Goal: Task Accomplishment & Management: Complete application form

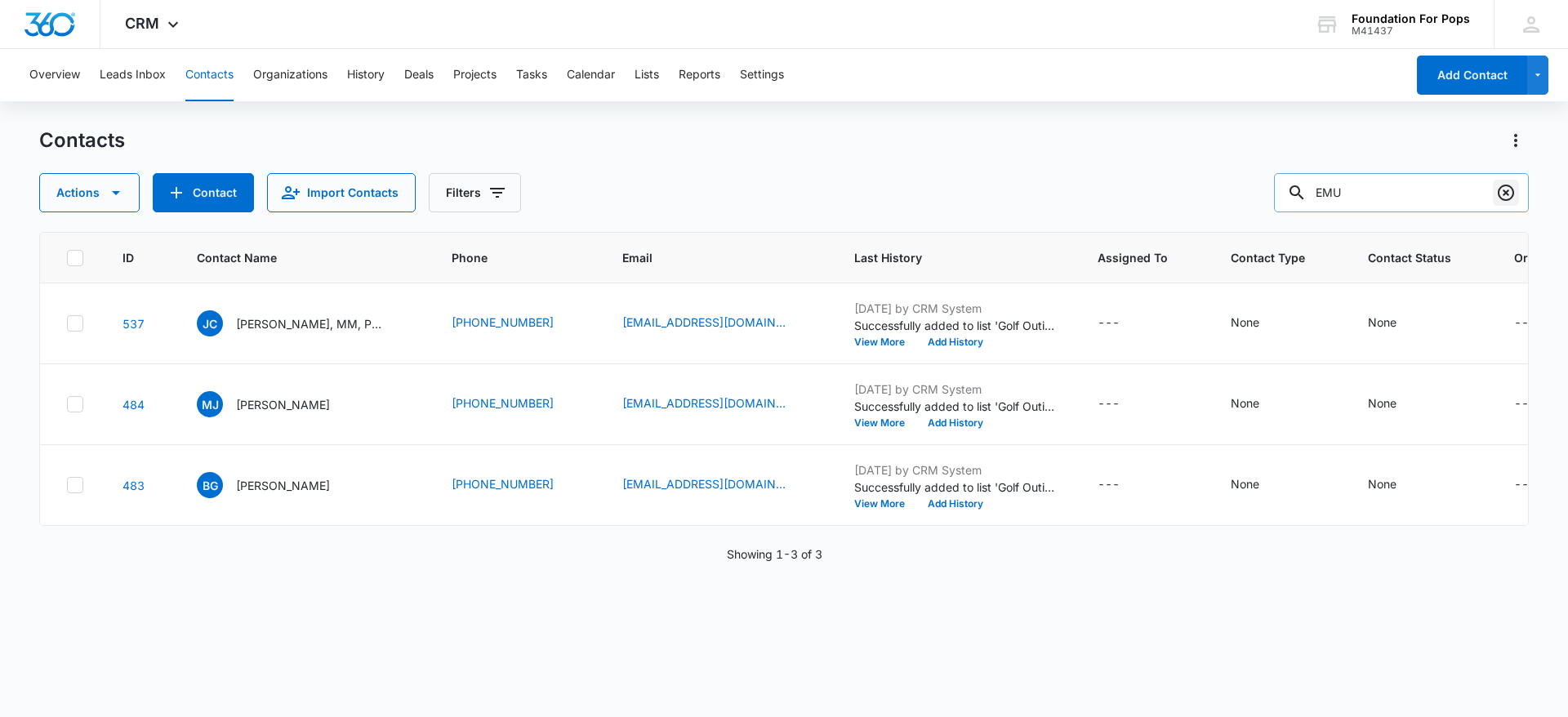
click at [1503, 189] on icon "Clear" at bounding box center [1506, 193] width 20 height 20
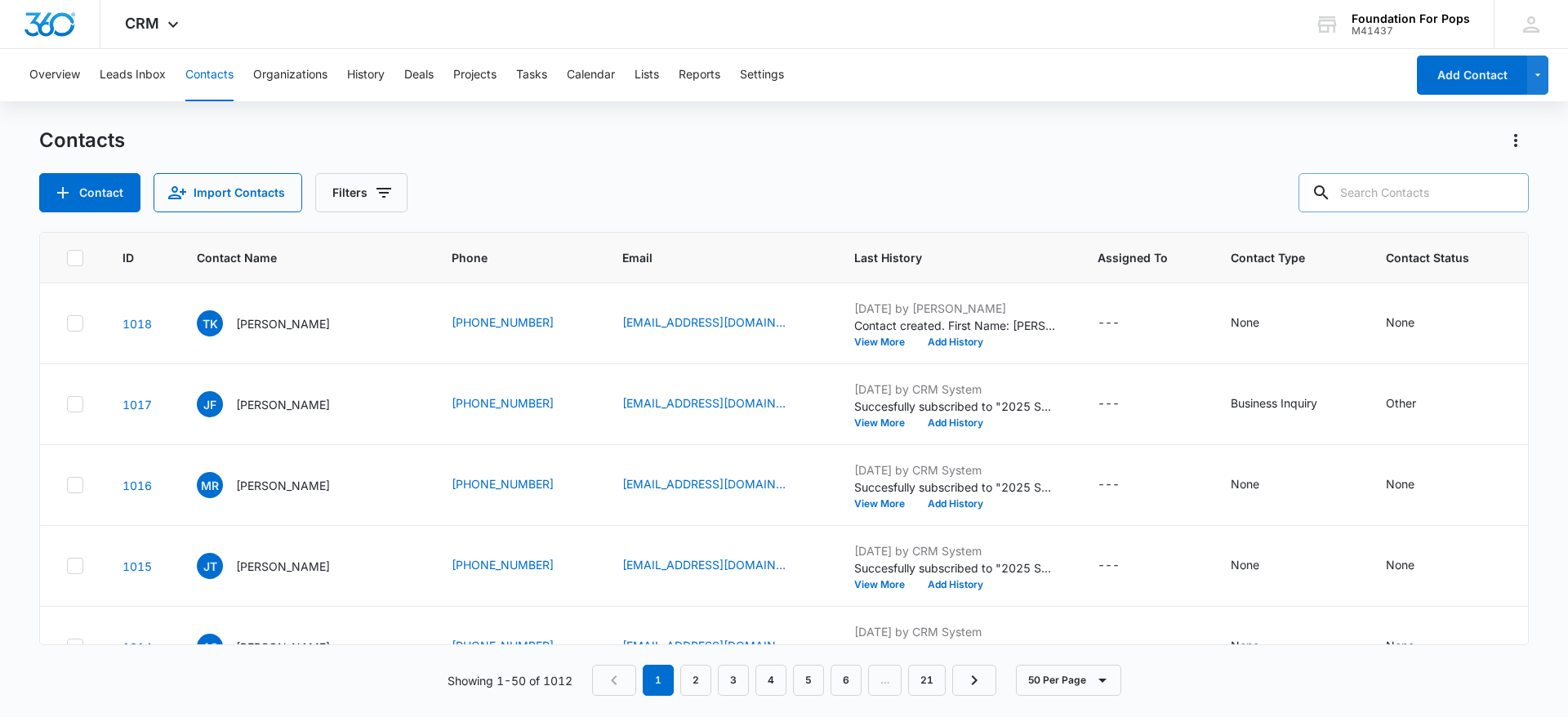
click at [1451, 185] on input "text" at bounding box center [1414, 193] width 231 height 39
type input "[PERSON_NAME]"
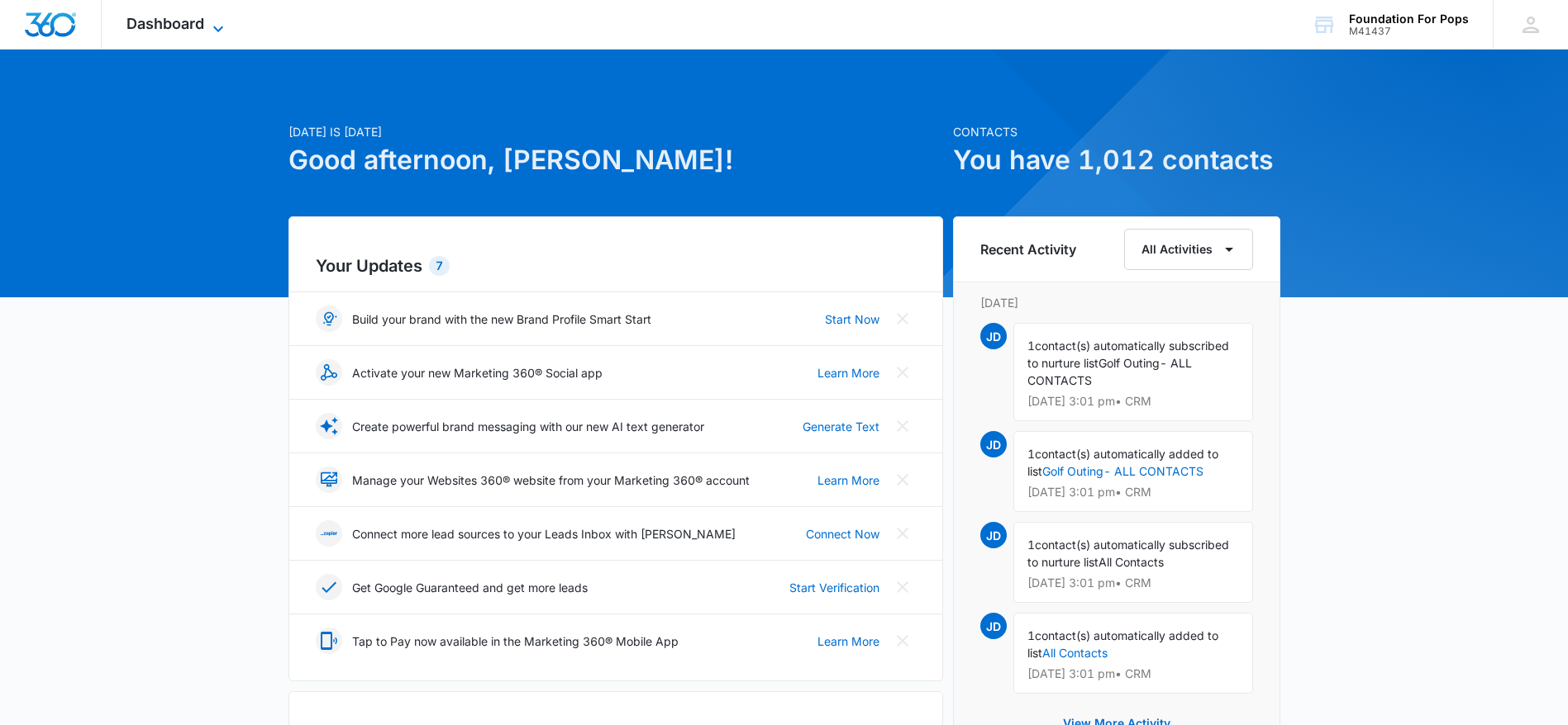
click at [227, 21] on icon at bounding box center [219, 29] width 20 height 20
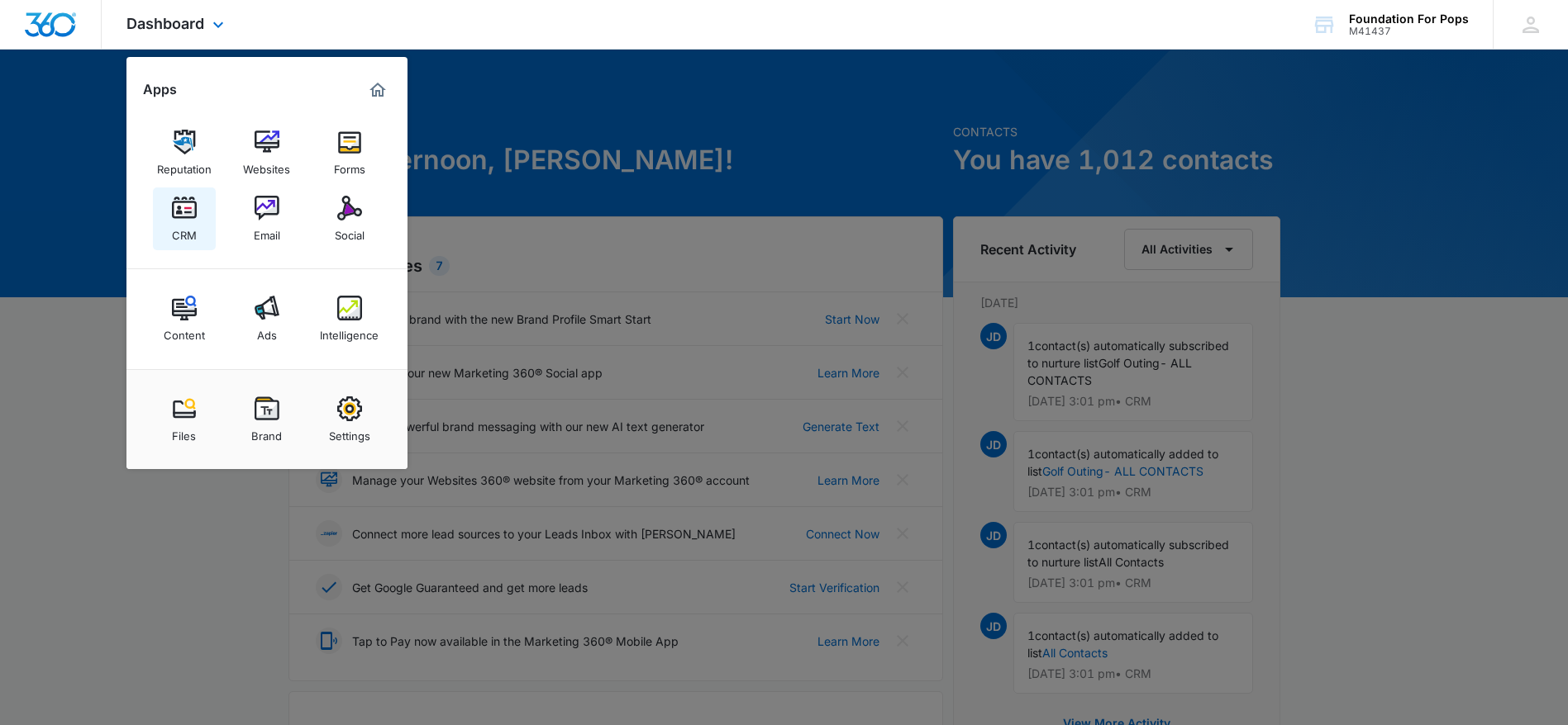
click at [186, 213] on img at bounding box center [184, 208] width 25 height 25
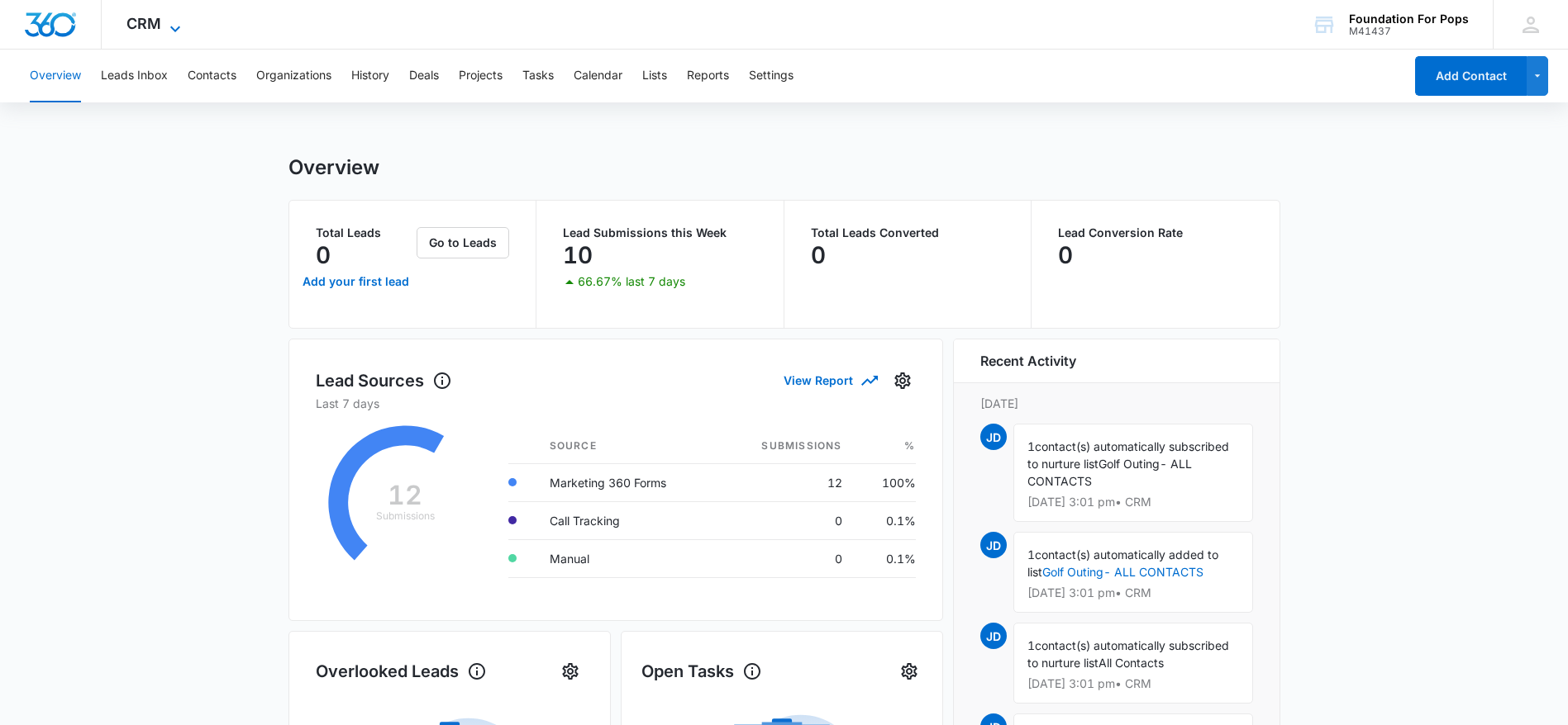
click at [171, 19] on icon at bounding box center [175, 29] width 20 height 20
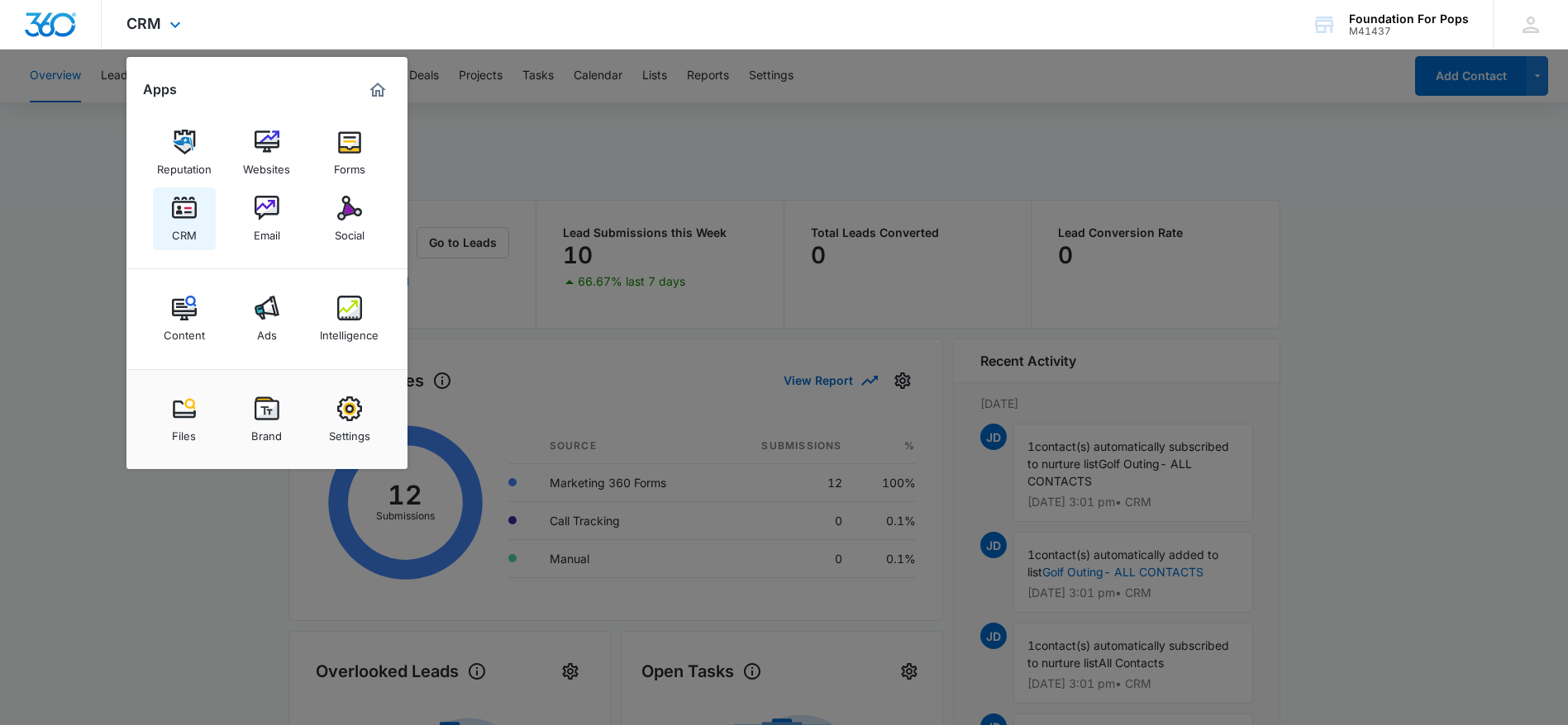
click at [189, 211] on img at bounding box center [184, 208] width 25 height 25
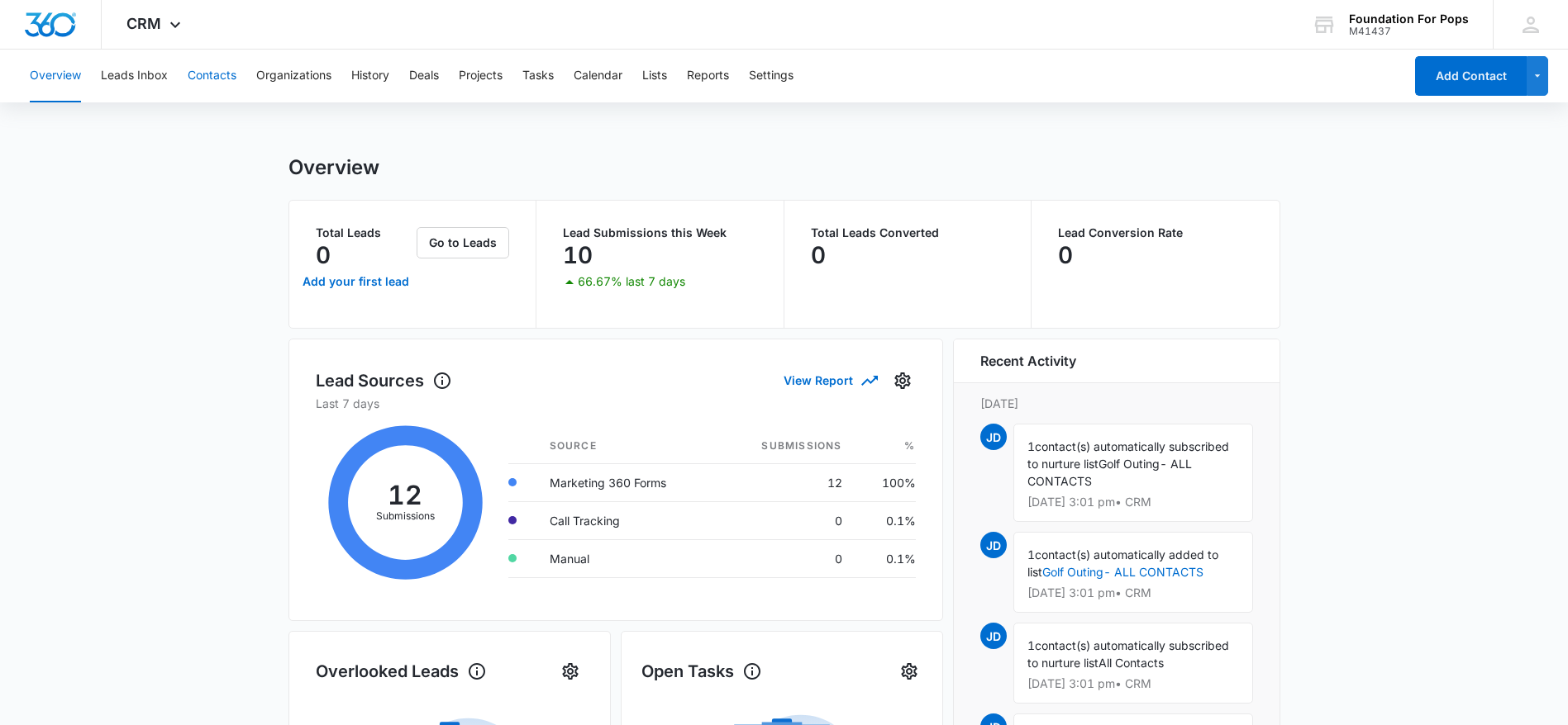
click at [204, 75] on button "Contacts" at bounding box center [212, 75] width 49 height 53
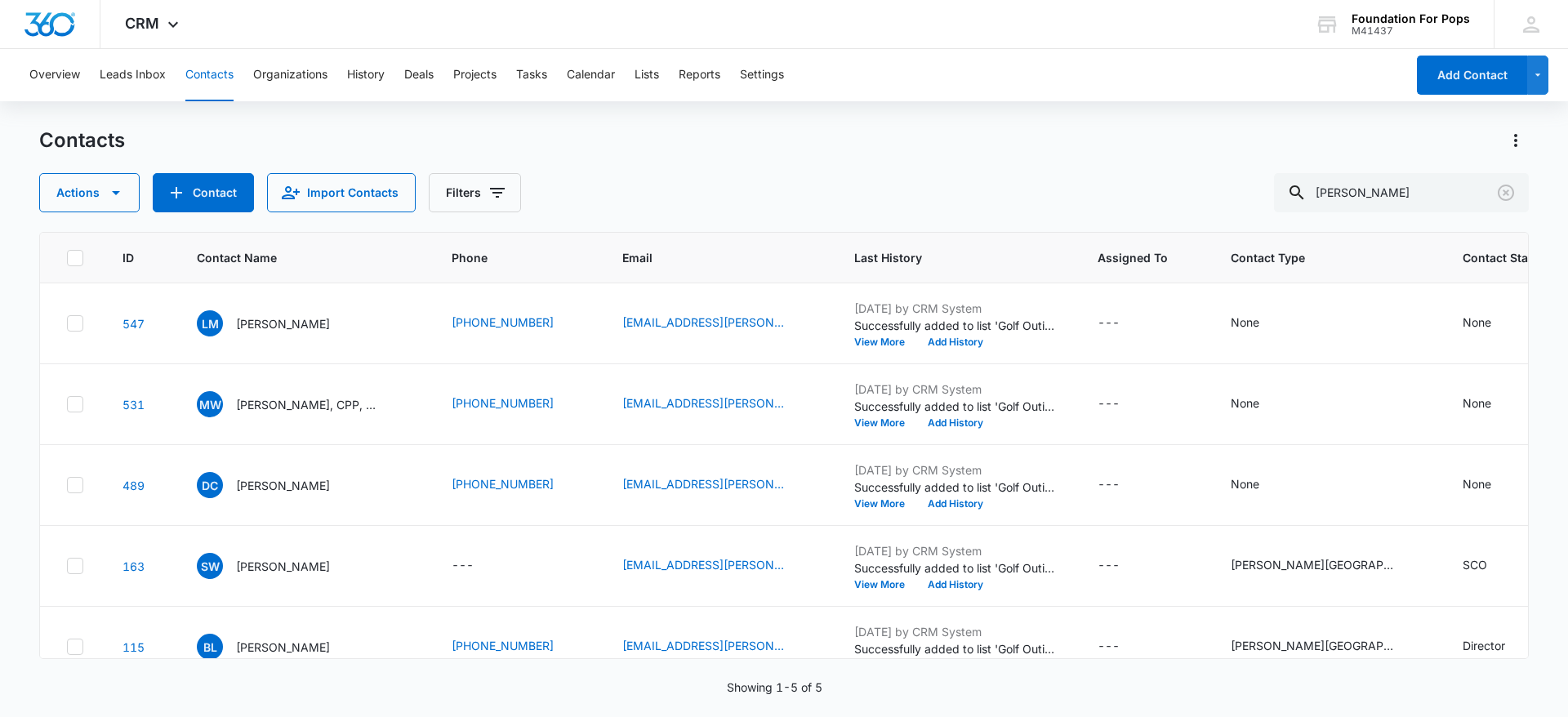
scroll to position [47, 0]
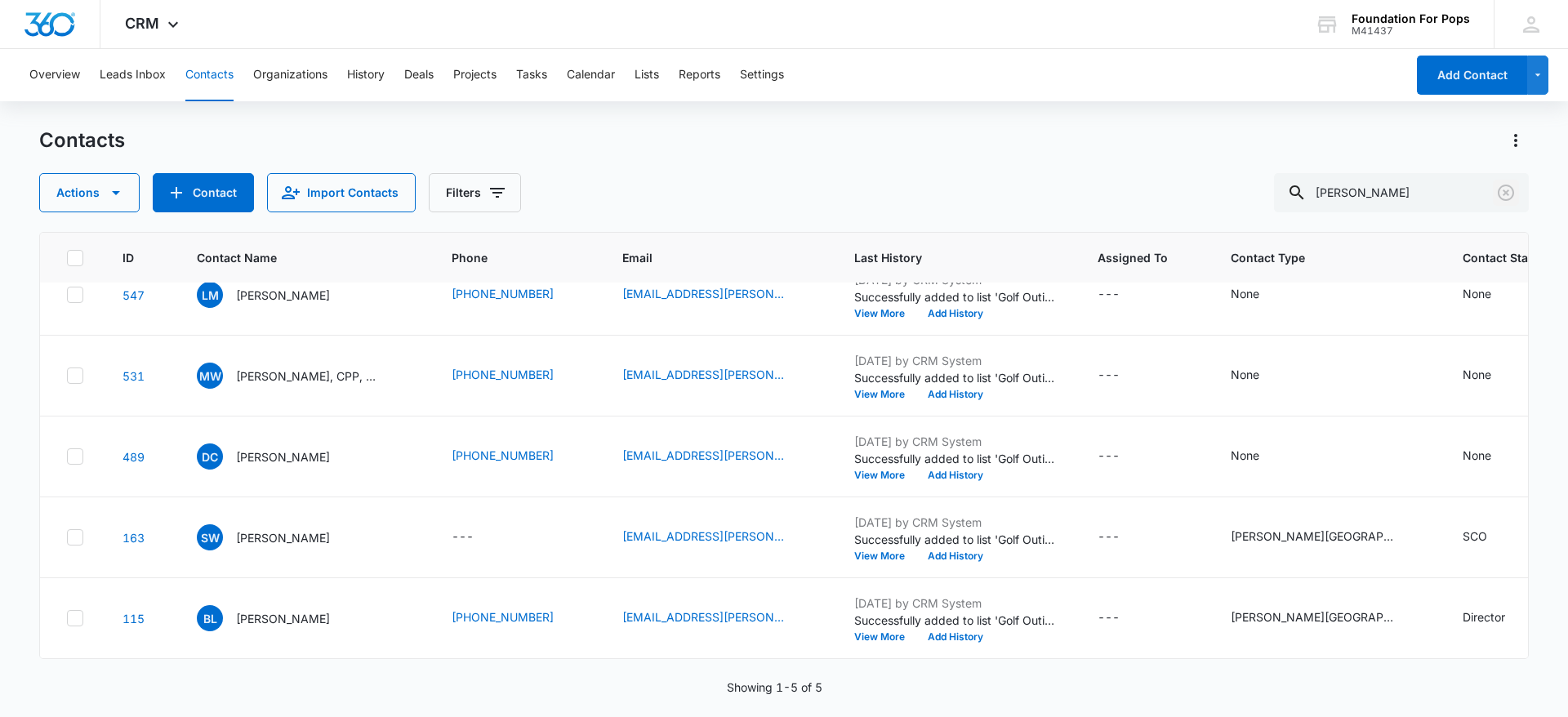
drag, startPoint x: 1502, startPoint y: 192, endPoint x: 1515, endPoint y: 124, distance: 69.2
click at [1503, 192] on icon "Clear" at bounding box center [1506, 193] width 20 height 20
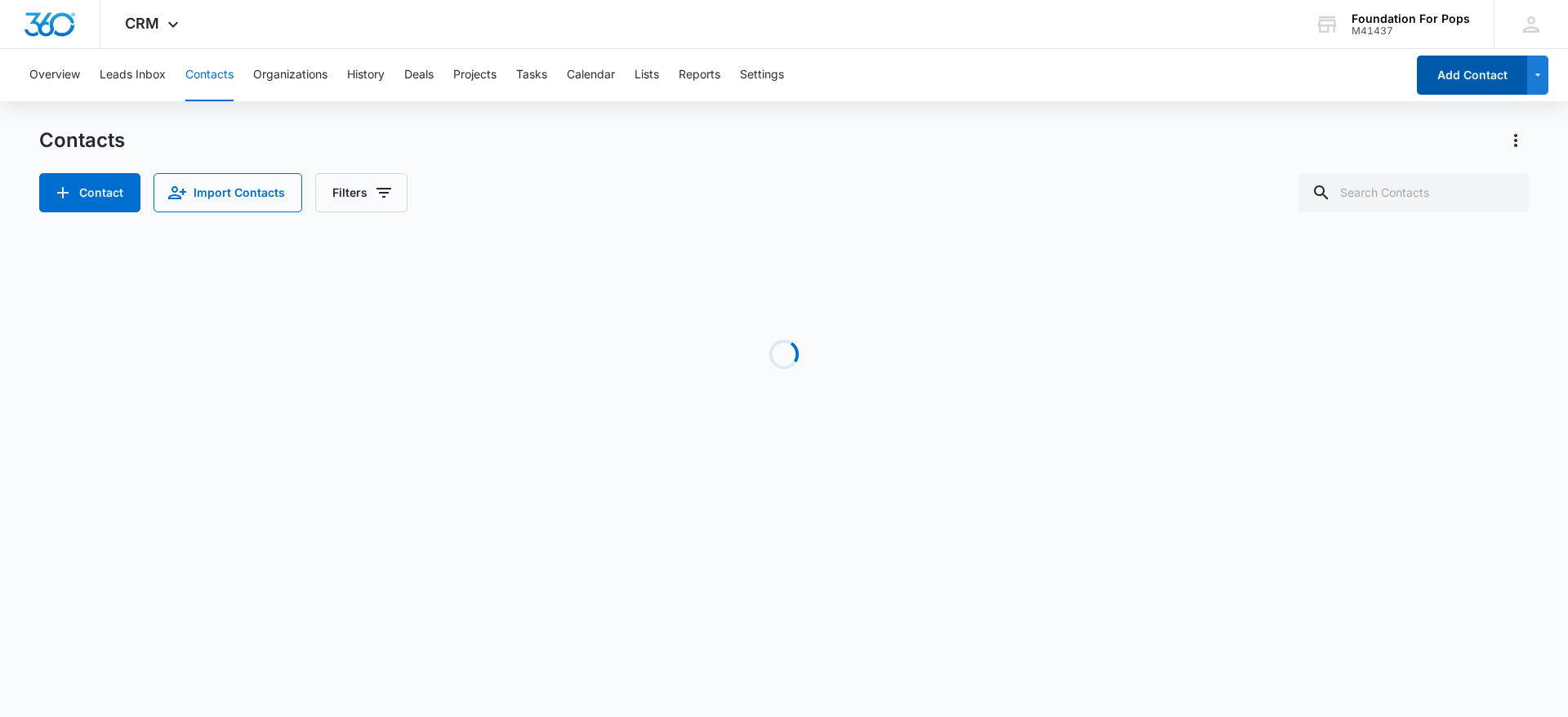
click at [1473, 69] on button "Add Contact" at bounding box center [1472, 76] width 110 height 39
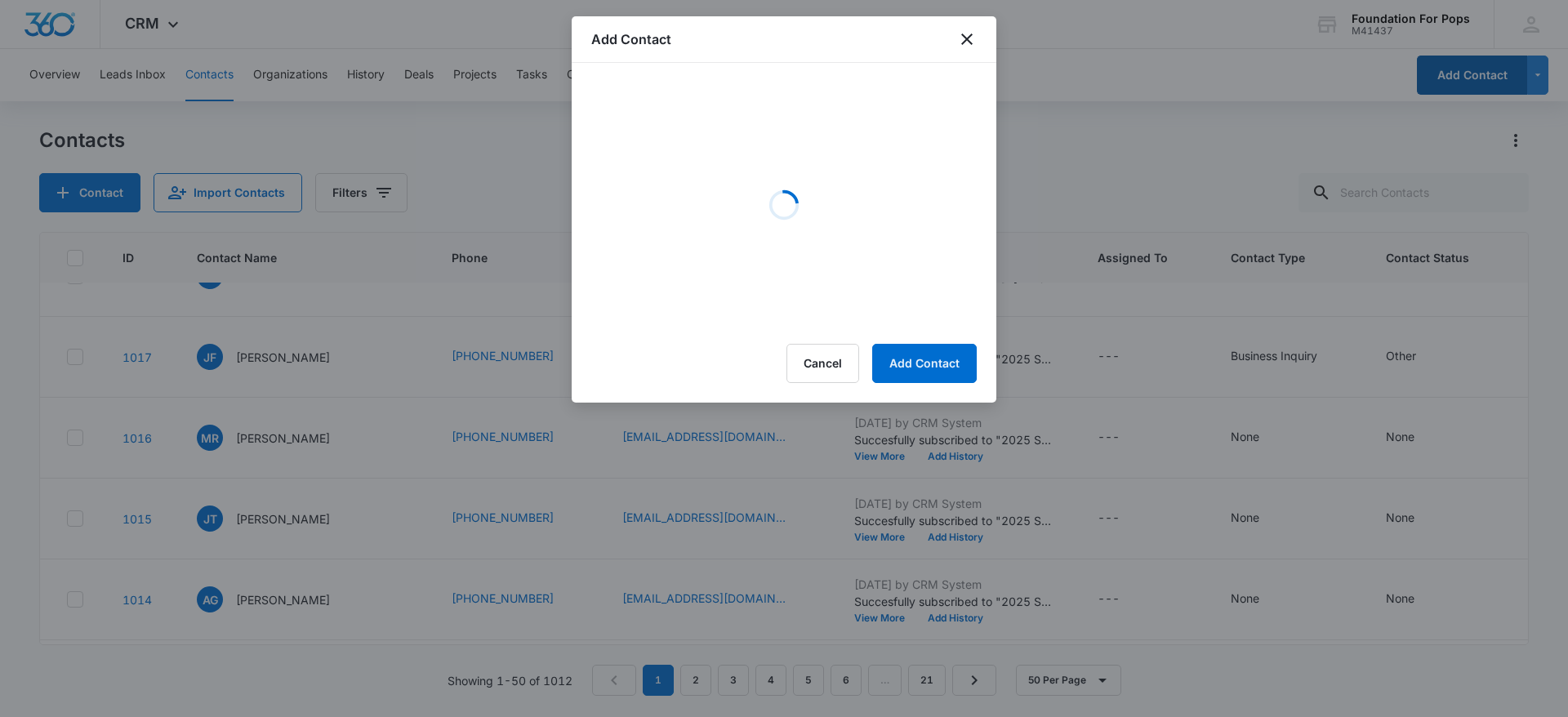
scroll to position [0, 0]
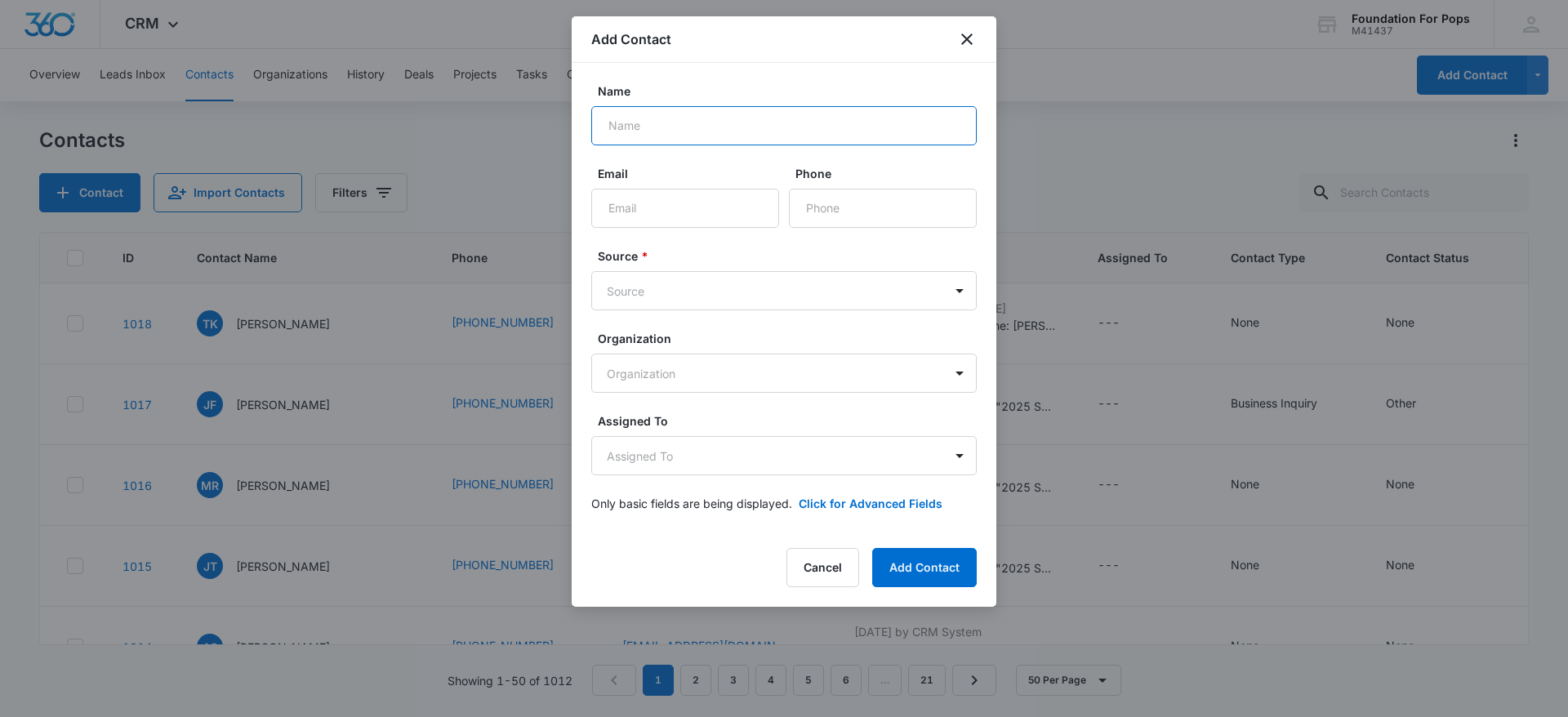
click at [712, 141] on input "Name" at bounding box center [784, 126] width 386 height 39
type input "[PERSON_NAME], MSC, MHC"
click at [714, 216] on input "Email" at bounding box center [684, 208] width 188 height 39
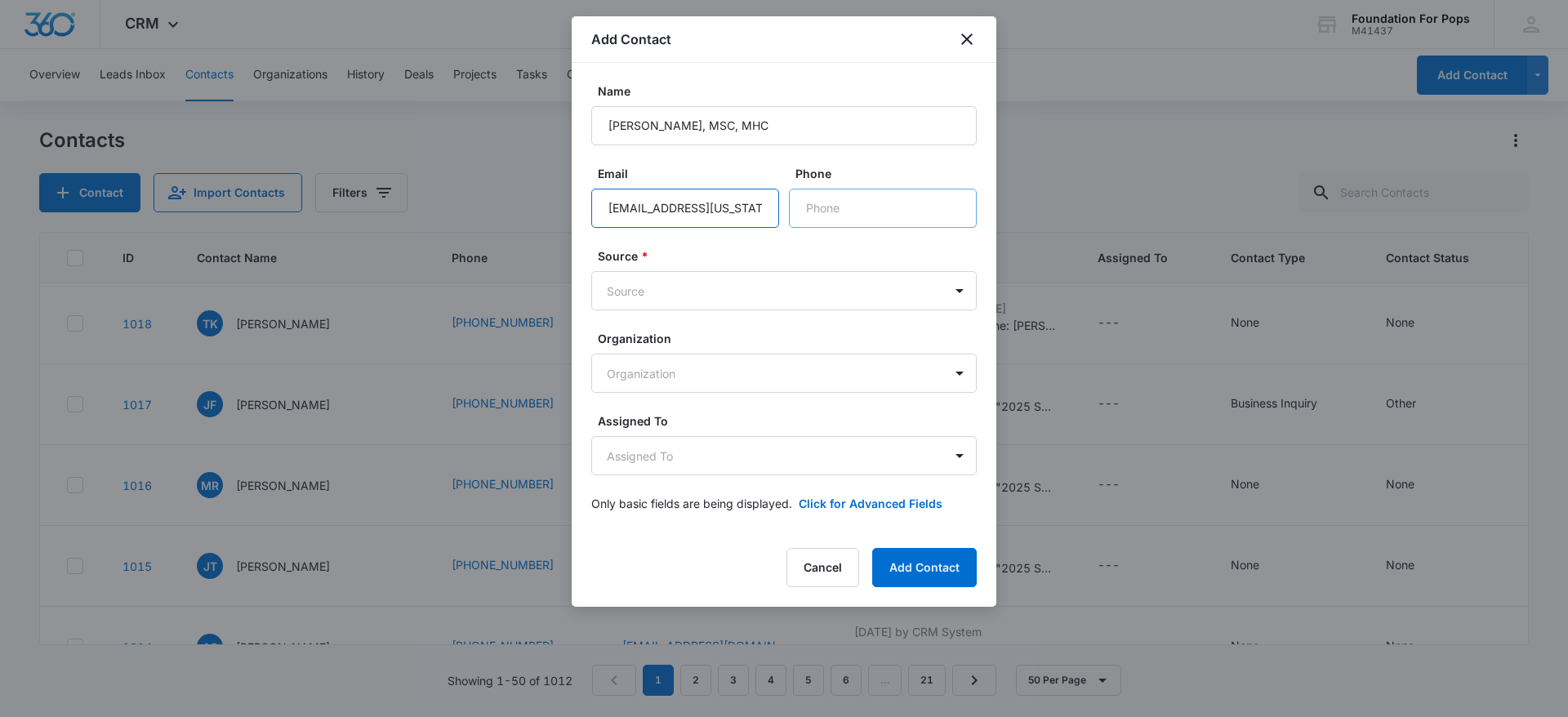
type input "[EMAIL_ADDRESS][US_STATE][DOMAIN_NAME]"
click at [863, 204] on input "Phone" at bounding box center [883, 208] width 188 height 39
type input "[PHONE_NUMBER]"
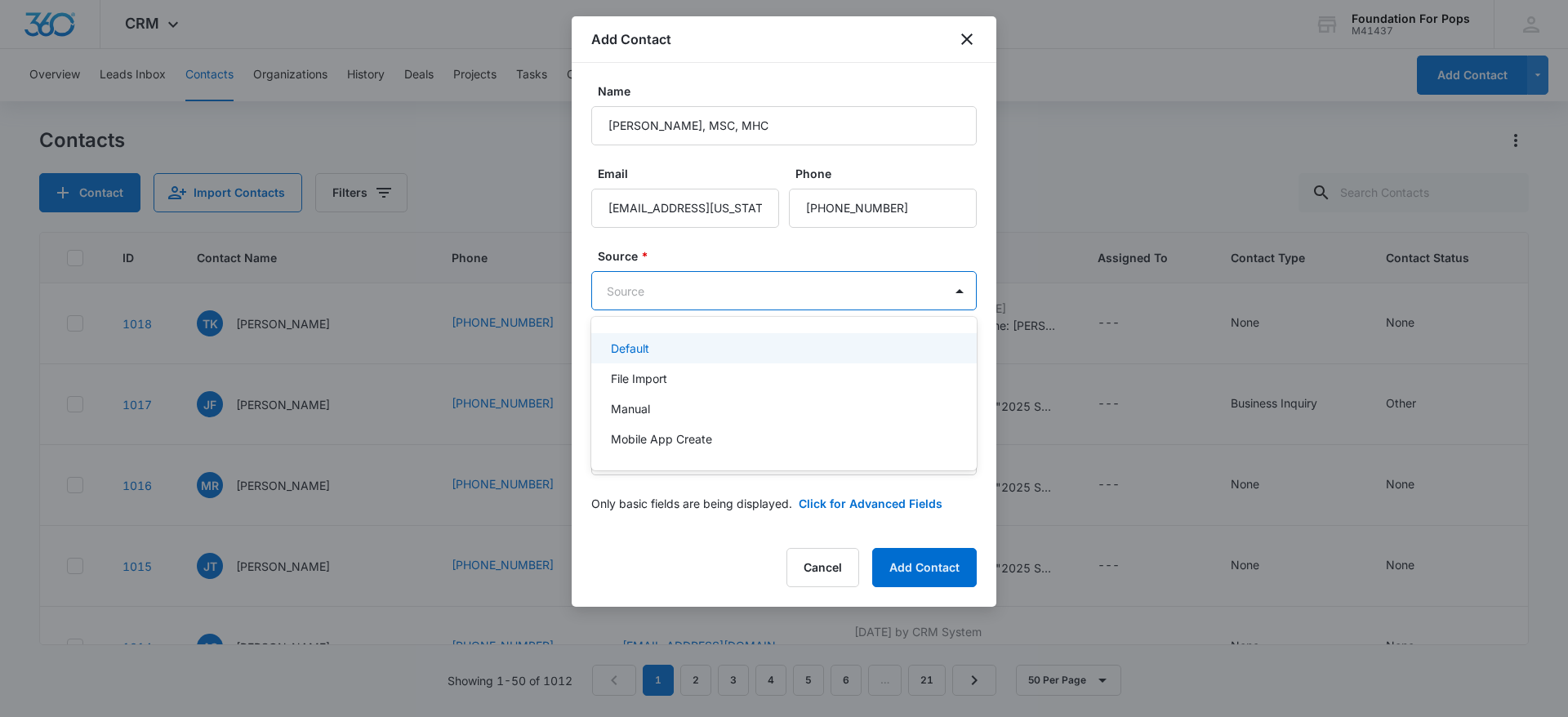
click at [714, 294] on body "CRM Apps Reputation Websites Forms CRM Email Social Content Ads Intelligence Fi…" at bounding box center [784, 358] width 1568 height 717
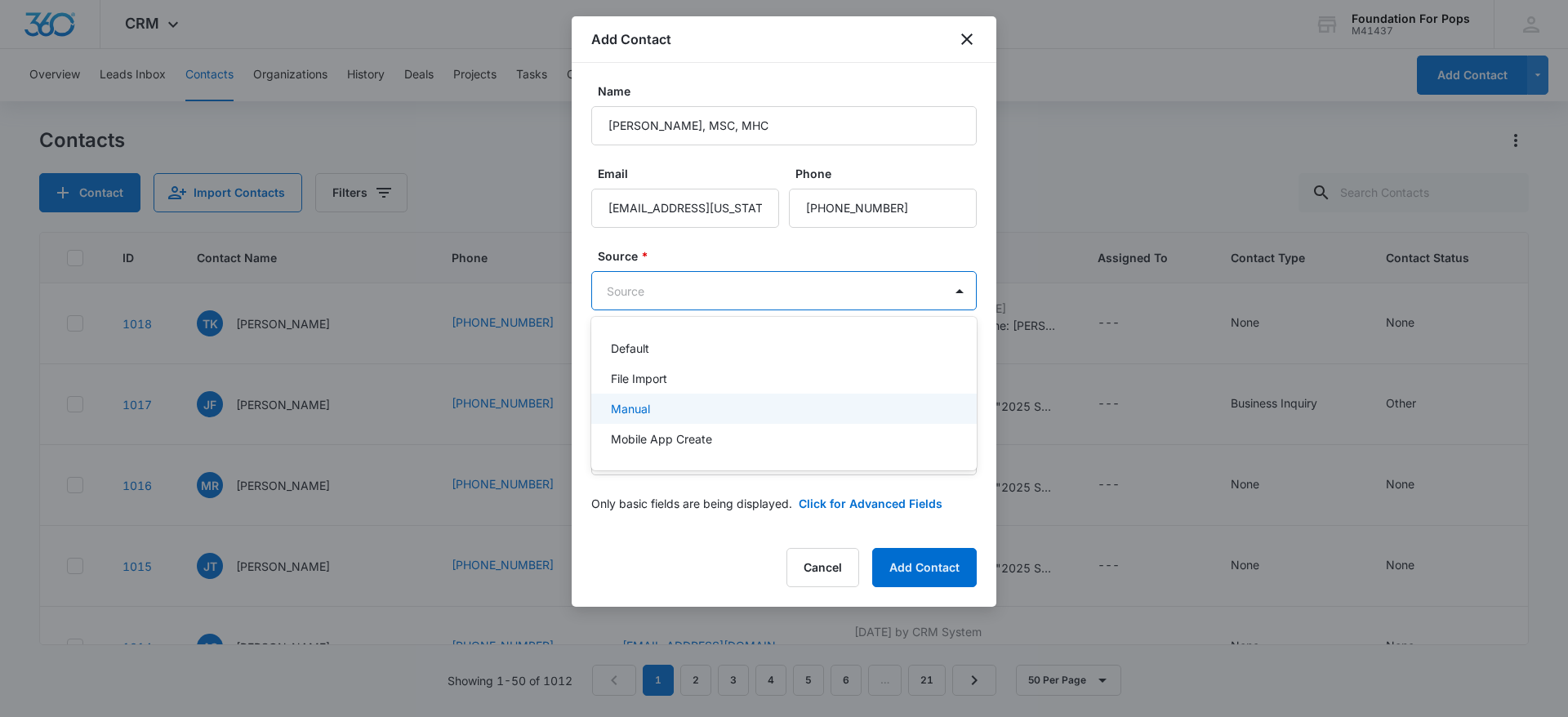
click at [654, 406] on div "Manual" at bounding box center [782, 409] width 343 height 17
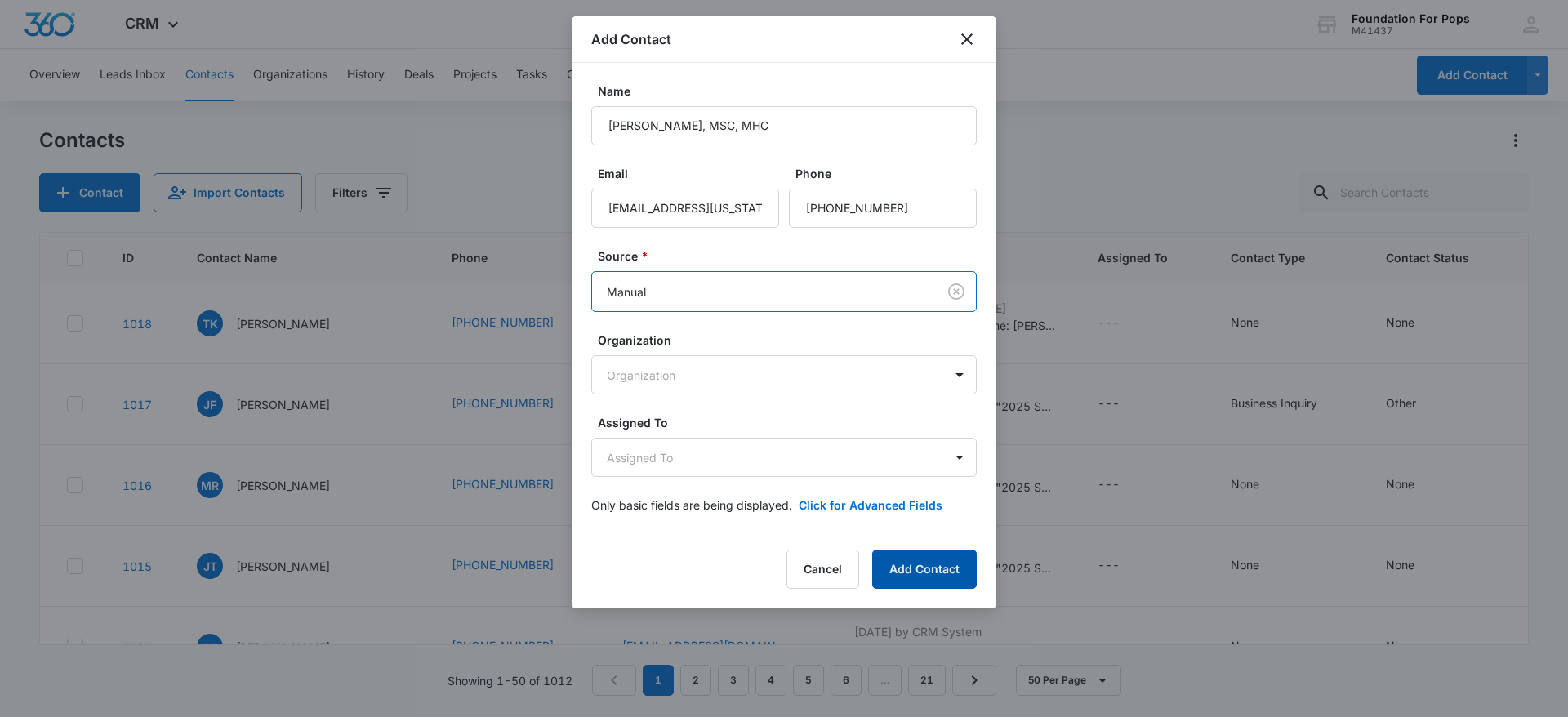
click at [912, 573] on button "Add Contact" at bounding box center [924, 570] width 104 height 39
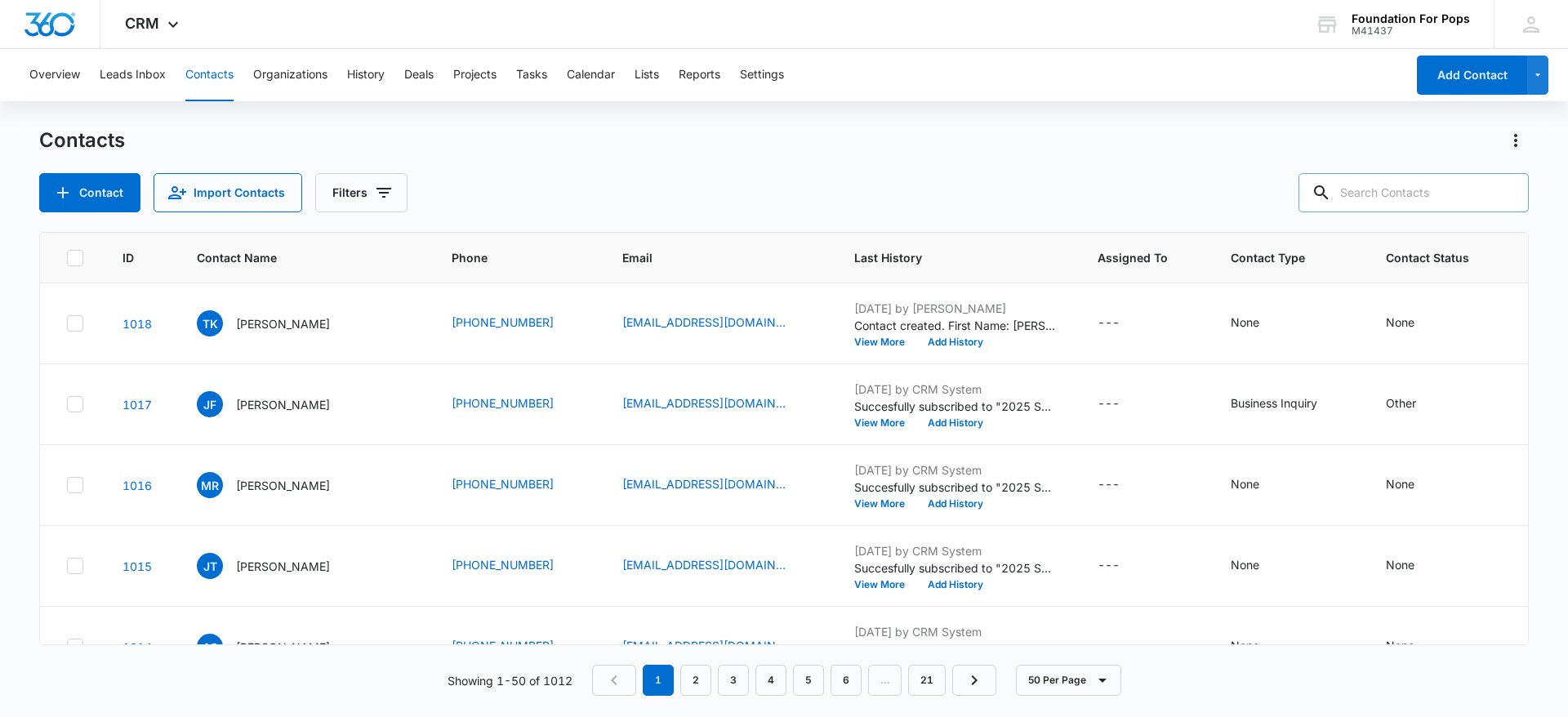
click at [1401, 196] on input "text" at bounding box center [1414, 193] width 231 height 39
type input "[PERSON_NAME]"
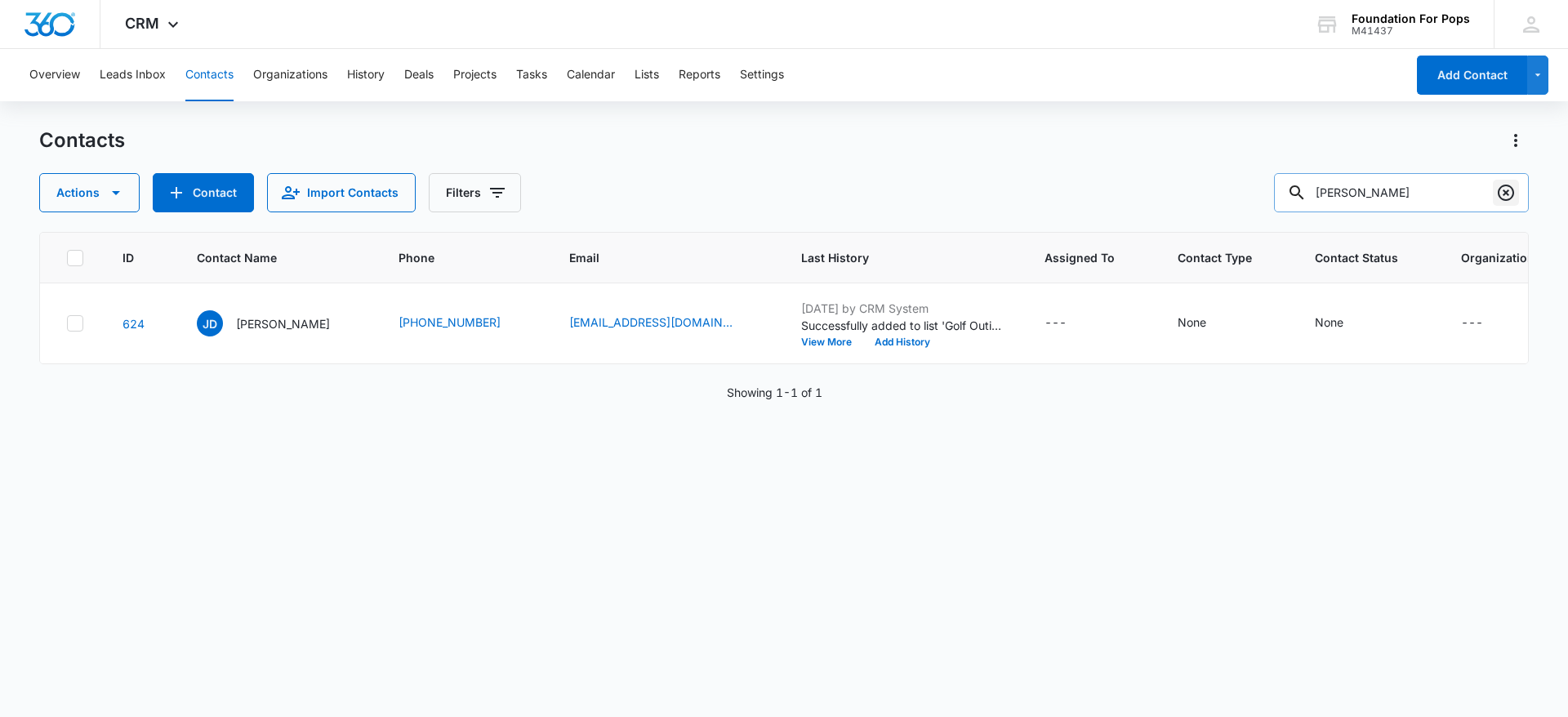
click at [1508, 193] on icon "Clear" at bounding box center [1506, 193] width 20 height 20
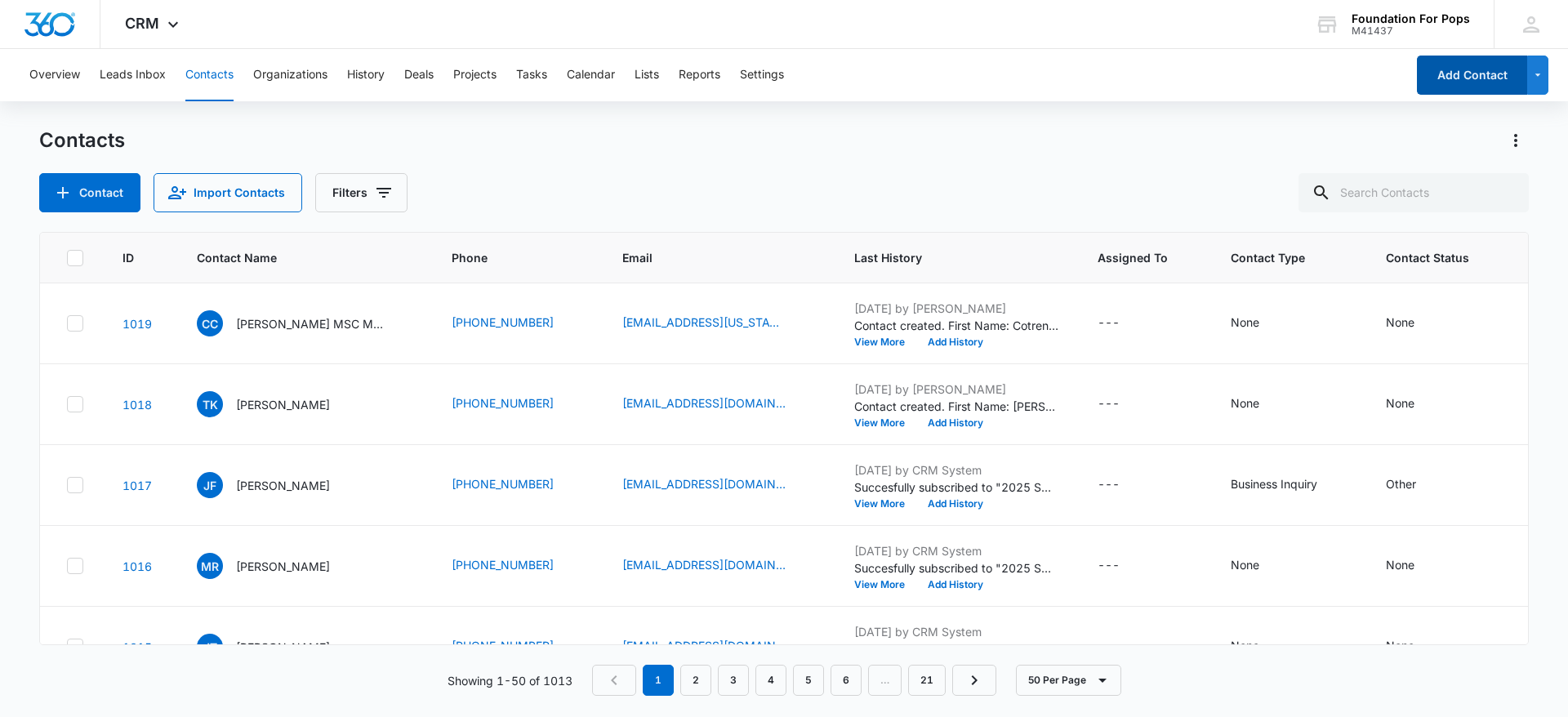
click at [1486, 66] on button "Add Contact" at bounding box center [1472, 76] width 110 height 39
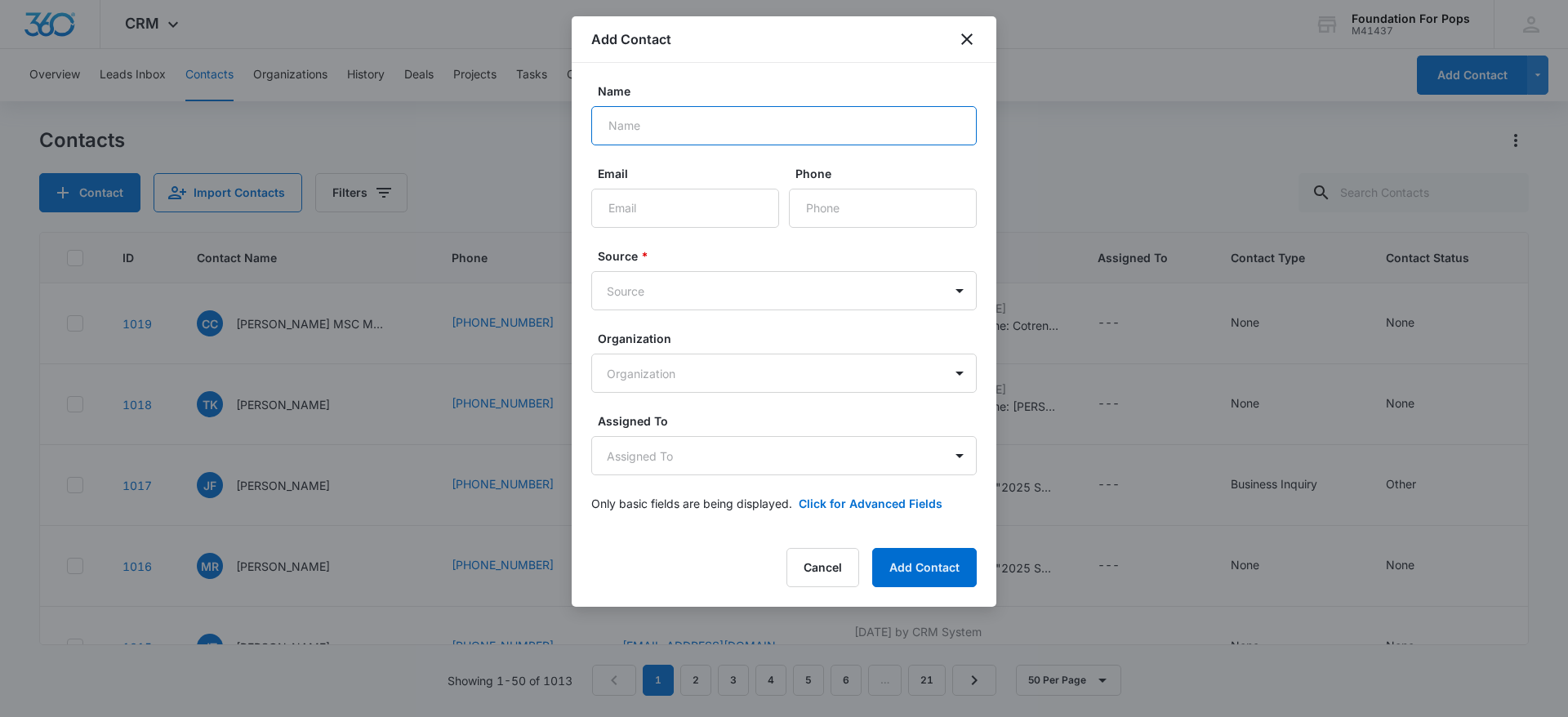
click at [764, 124] on input "Name" at bounding box center [784, 126] width 386 height 39
type input "D"
type input "[PERSON_NAME] "Mouse" [PERSON_NAME]"
click at [701, 212] on input "Email" at bounding box center [684, 208] width 188 height 39
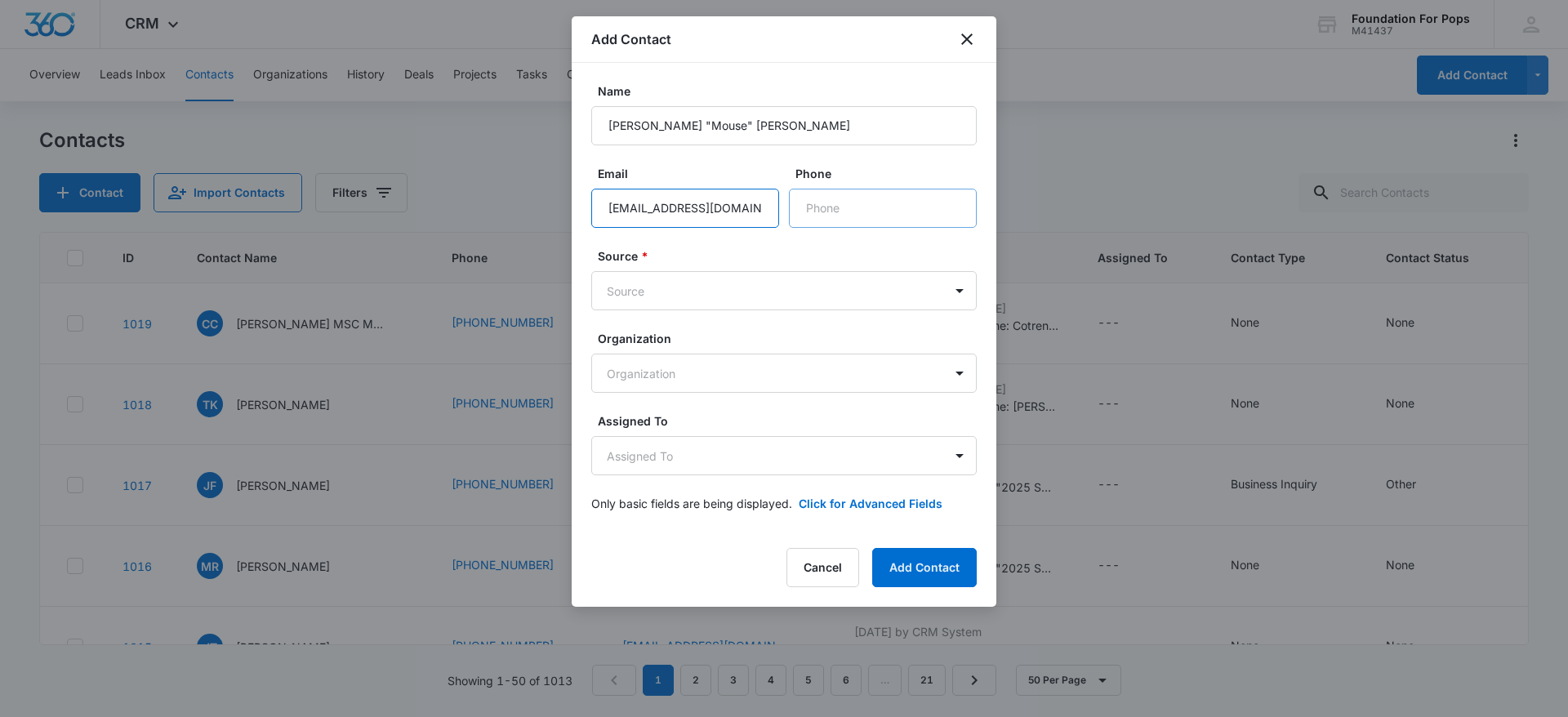
type input "[EMAIL_ADDRESS][DOMAIN_NAME]"
click at [898, 214] on input "Phone" at bounding box center [883, 208] width 188 height 39
type input "[PHONE_NUMBER]"
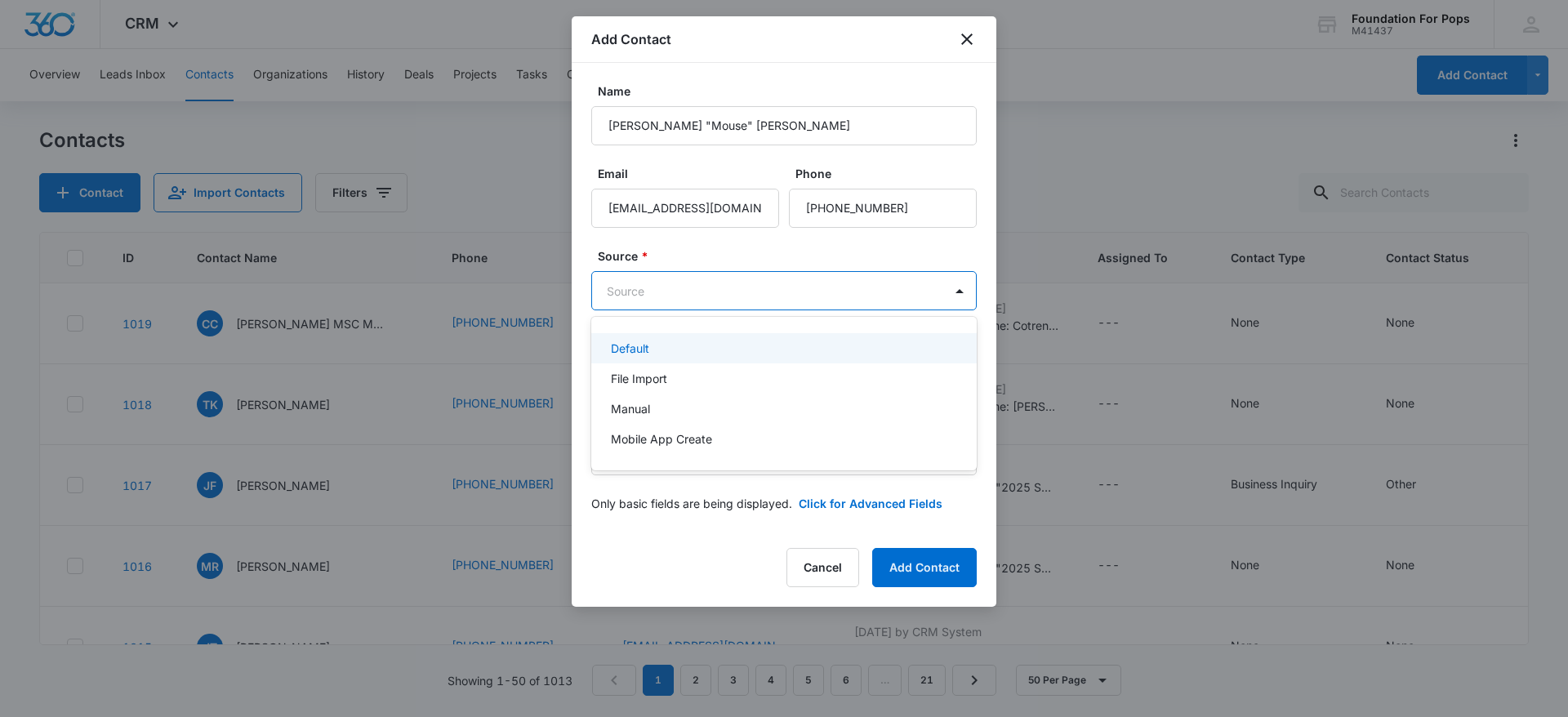
click at [781, 294] on body "CRM Apps Reputation Websites Forms CRM Email Social Content Ads Intelligence Fi…" at bounding box center [784, 358] width 1568 height 717
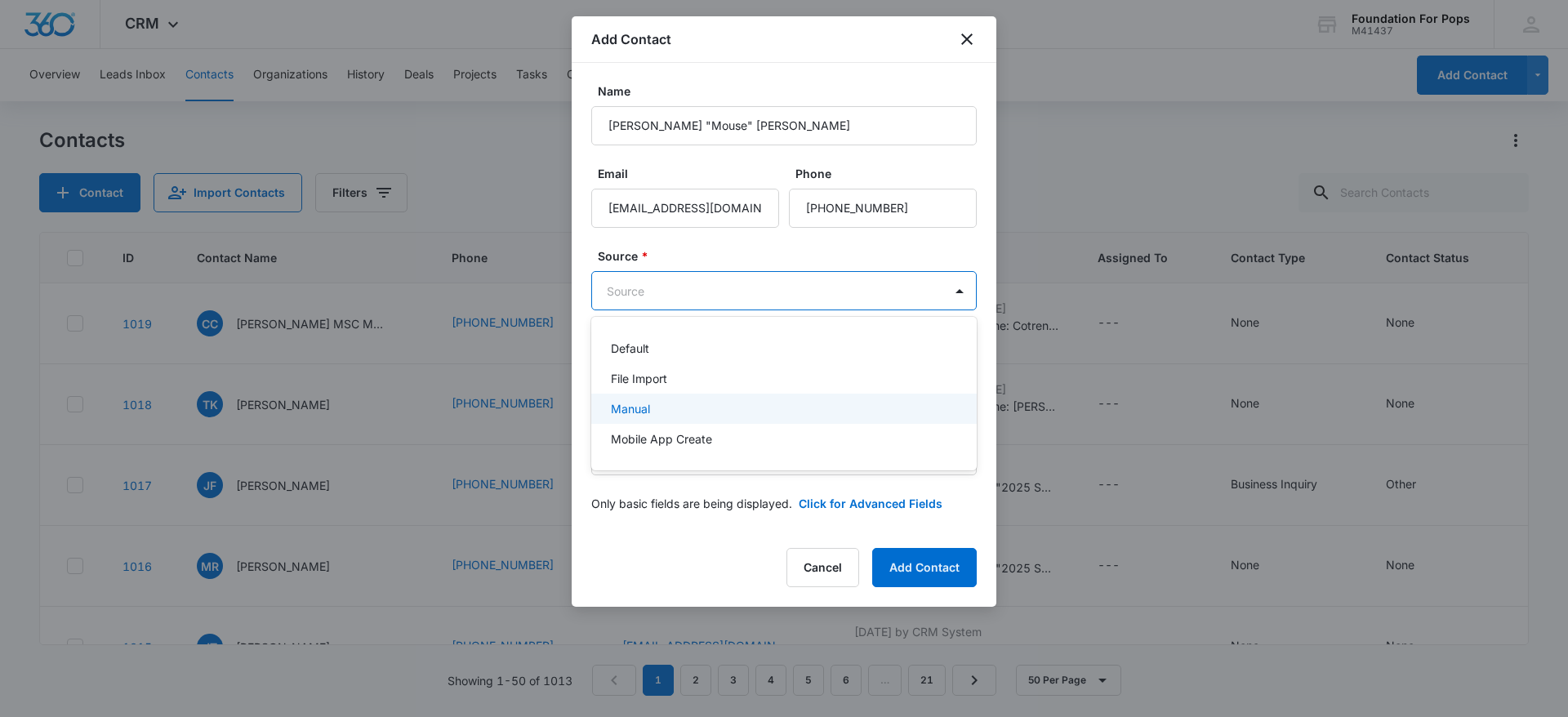
click at [665, 399] on div "Manual" at bounding box center [784, 409] width 386 height 30
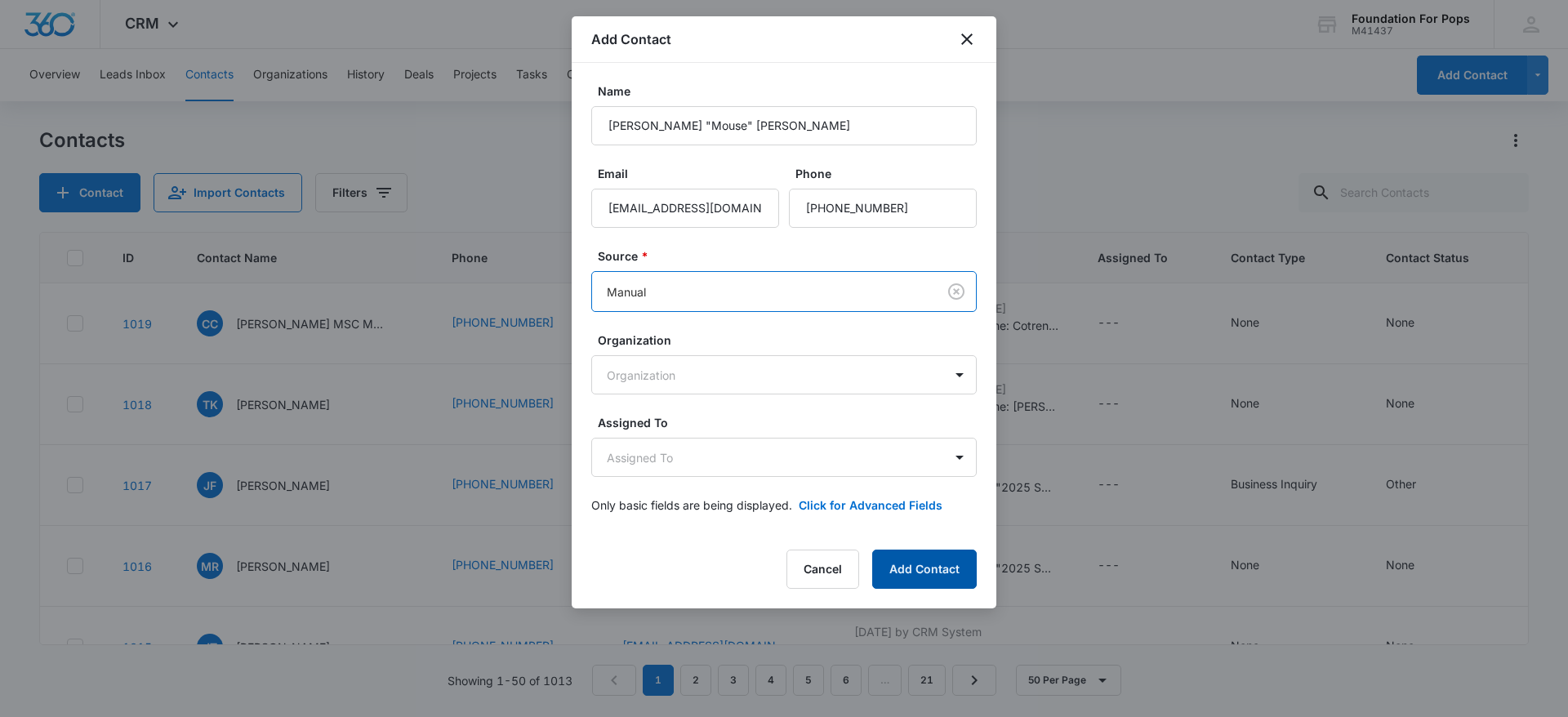
click at [946, 562] on button "Add Contact" at bounding box center [924, 570] width 104 height 39
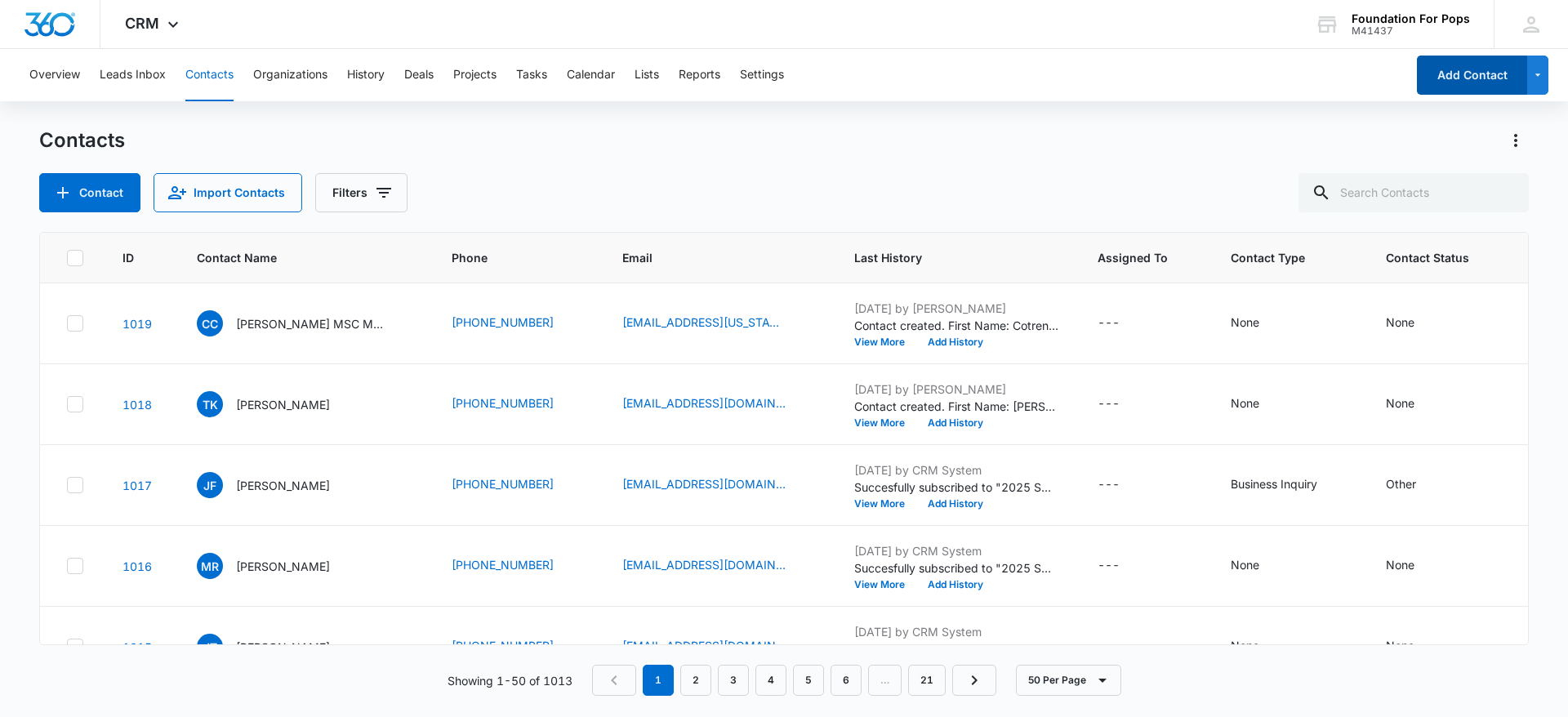
click at [1506, 82] on button "Add Contact" at bounding box center [1472, 76] width 110 height 39
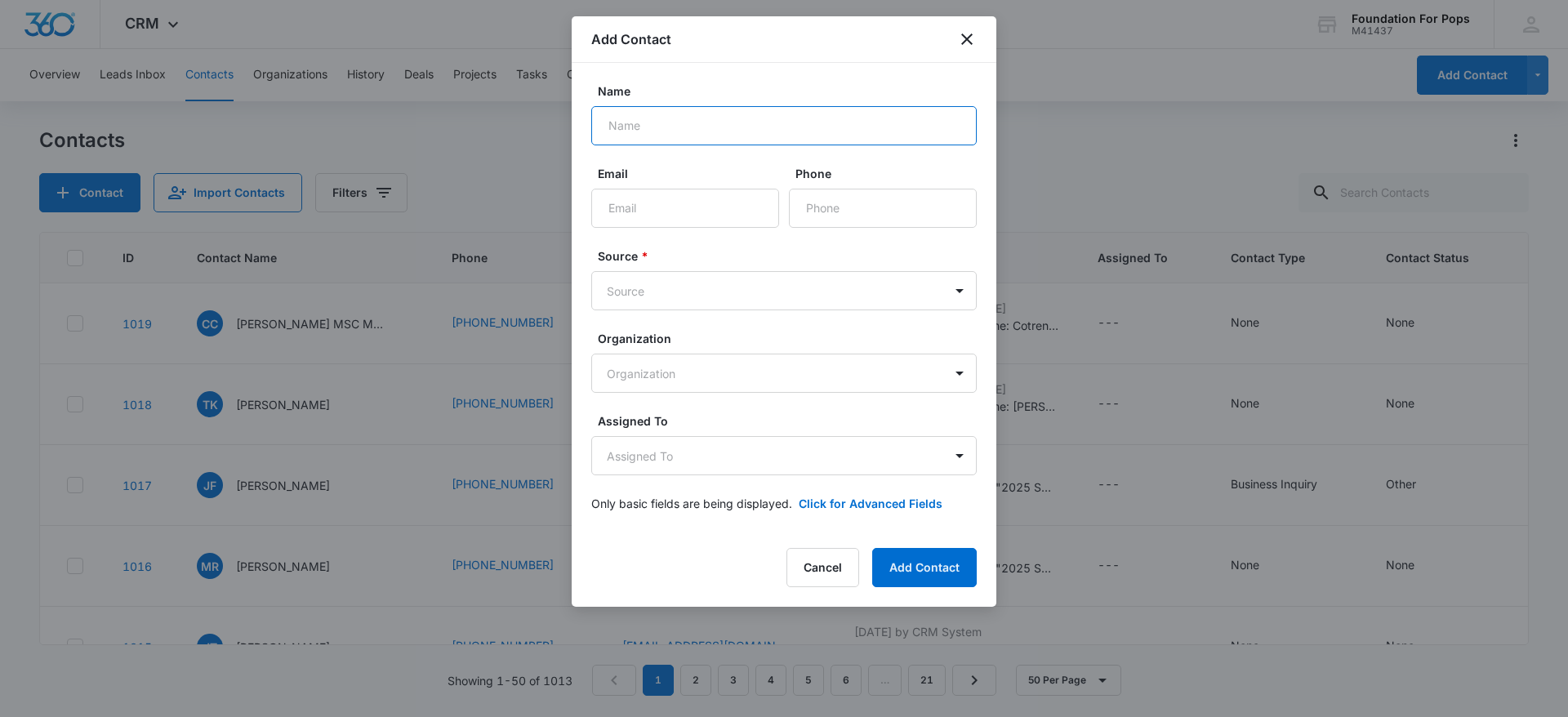
click at [733, 131] on input "Name" at bounding box center [784, 126] width 386 height 39
type input "[PERSON_NAME], Constituent Services Rep"
click at [858, 211] on input "Phone" at bounding box center [883, 208] width 188 height 39
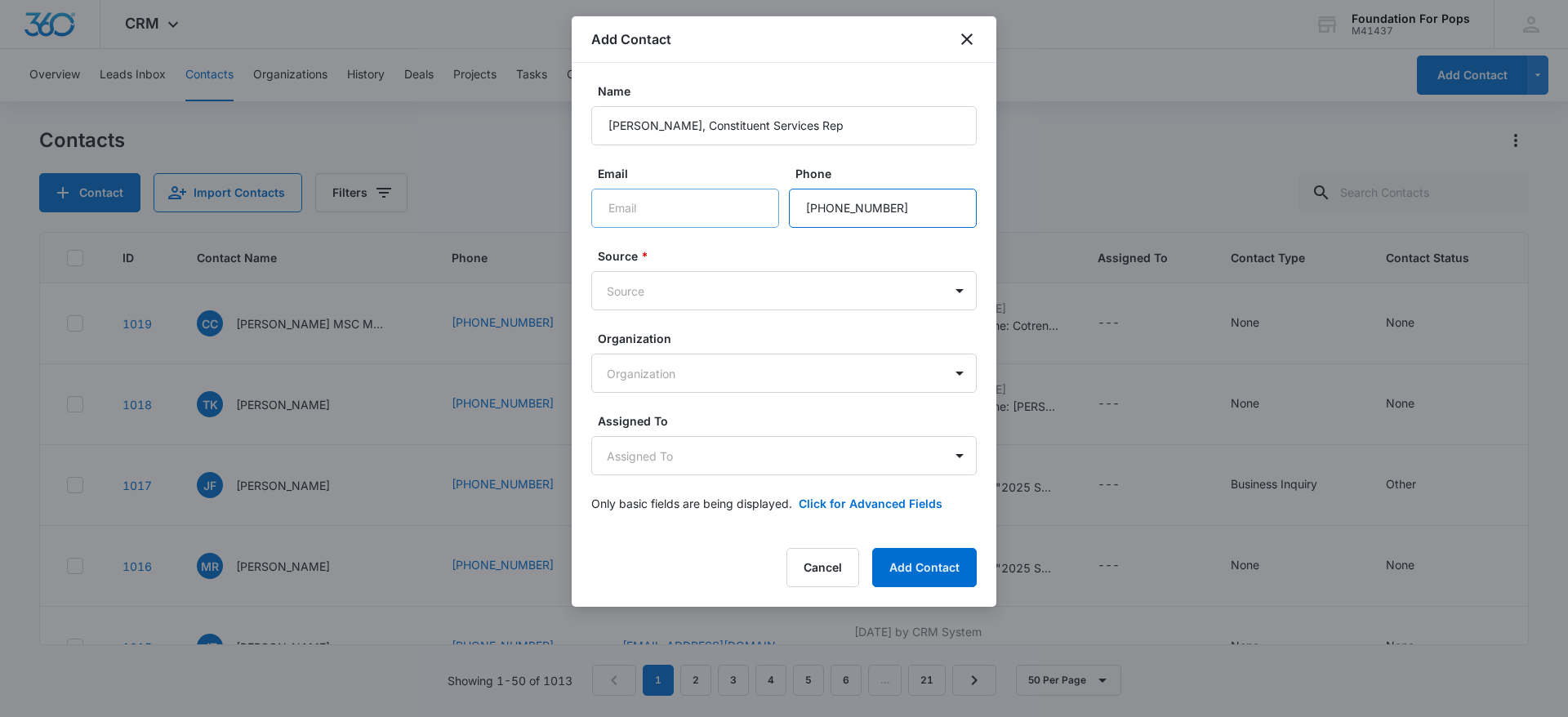
type input "[PHONE_NUMBER]"
click at [653, 210] on input "Email" at bounding box center [684, 208] width 188 height 39
type input "[PERSON_NAME][EMAIL_ADDRESS][DOMAIN_NAME]"
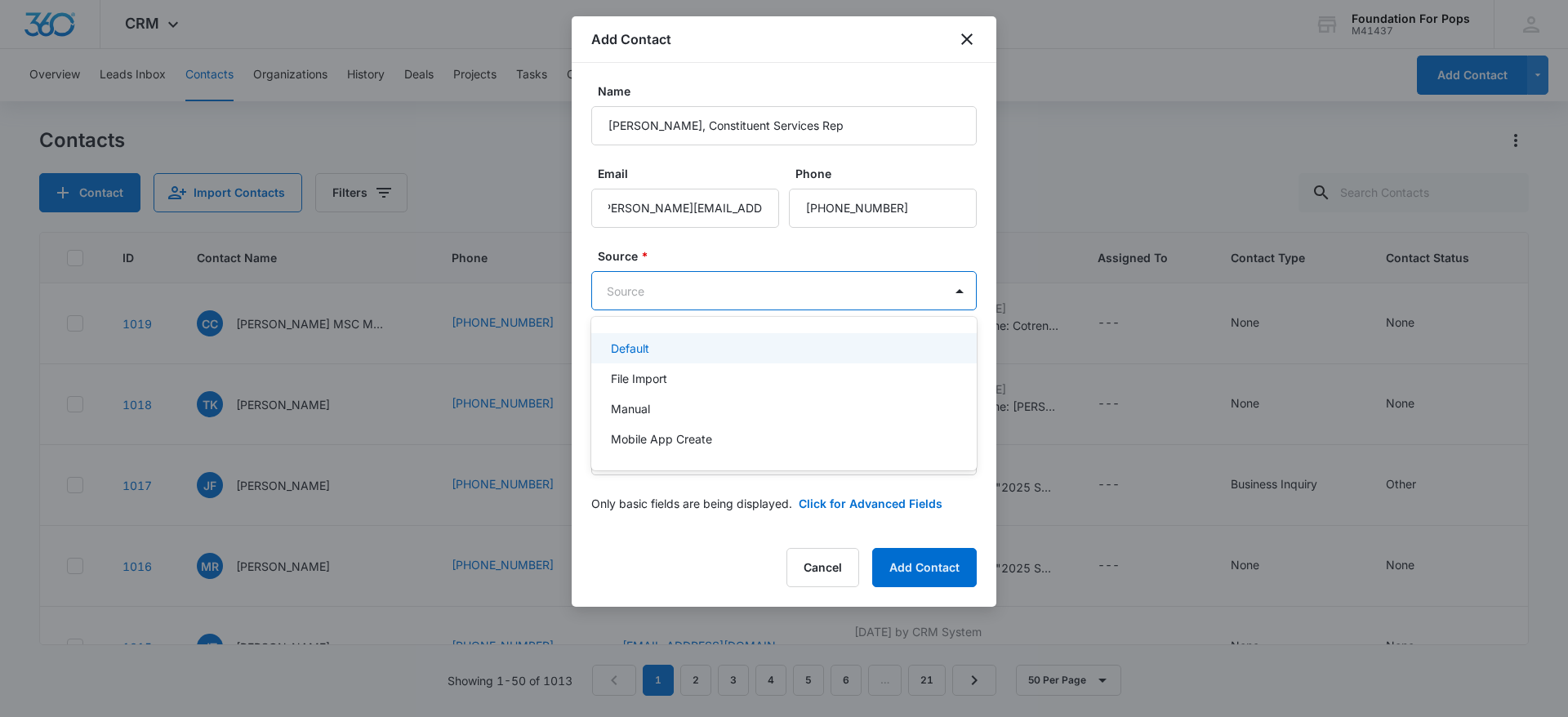
scroll to position [0, 0]
click at [723, 282] on body "CRM Apps Reputation Websites Forms CRM Email Social Content Ads Intelligence Fi…" at bounding box center [784, 358] width 1568 height 717
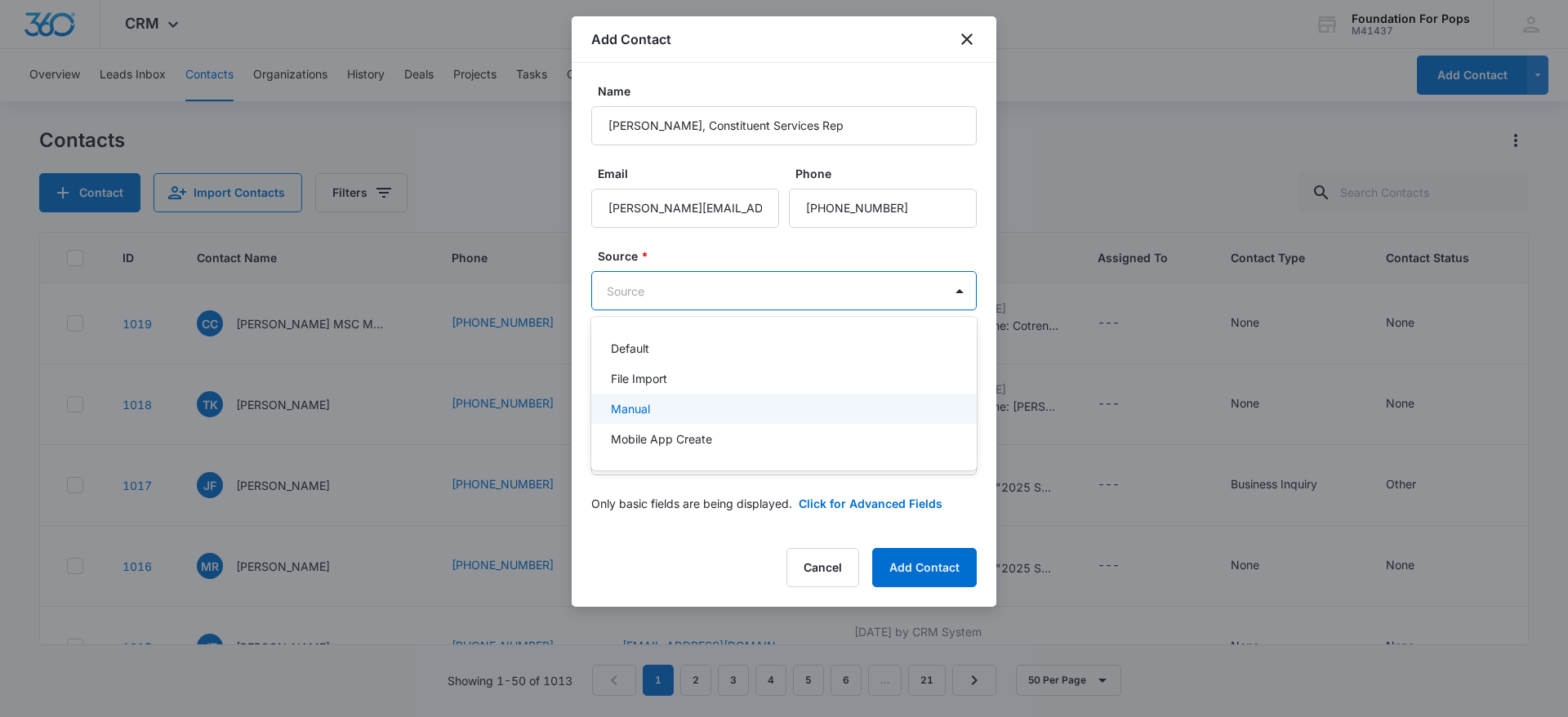
click at [663, 406] on div "Manual" at bounding box center [782, 409] width 343 height 17
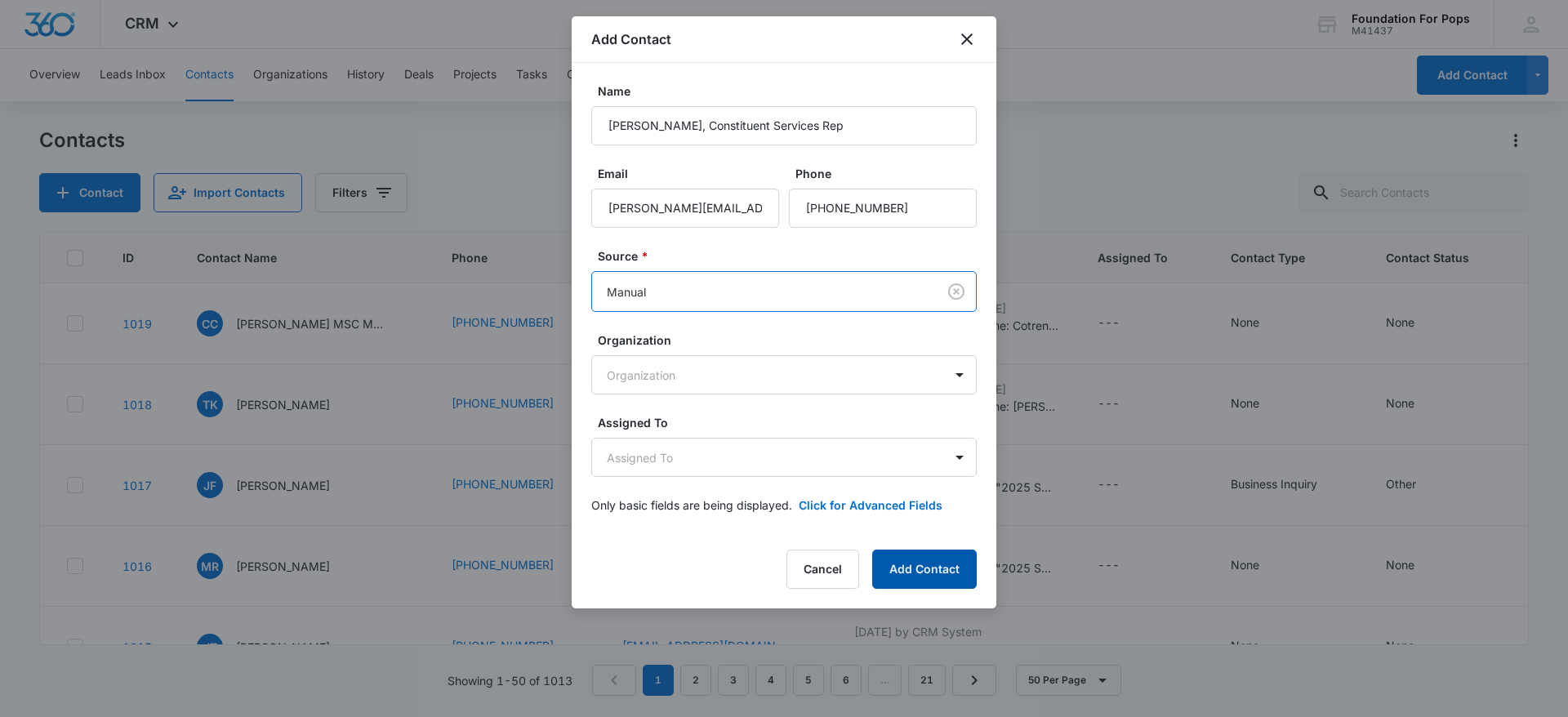
click at [908, 575] on button "Add Contact" at bounding box center [924, 570] width 104 height 39
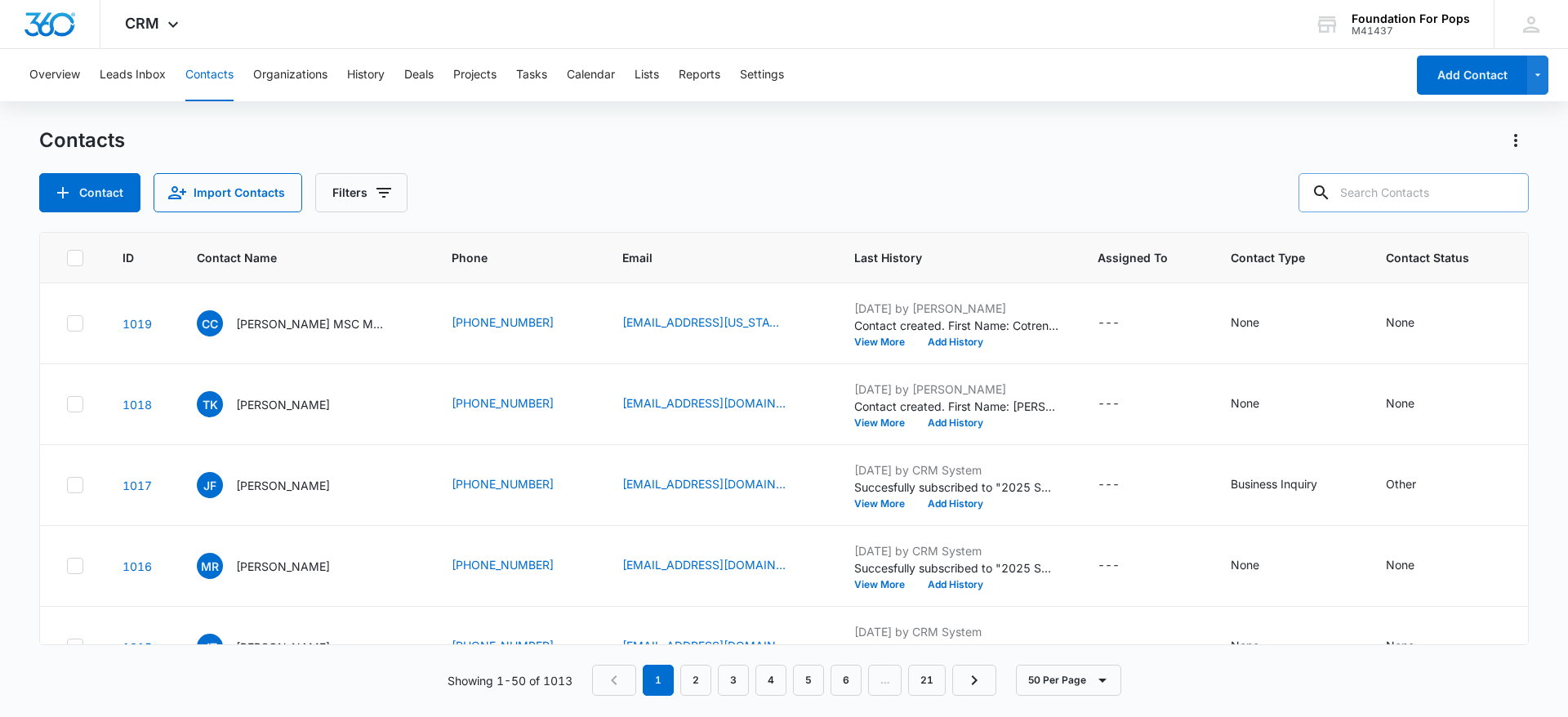
click at [1433, 192] on input "text" at bounding box center [1414, 193] width 231 height 39
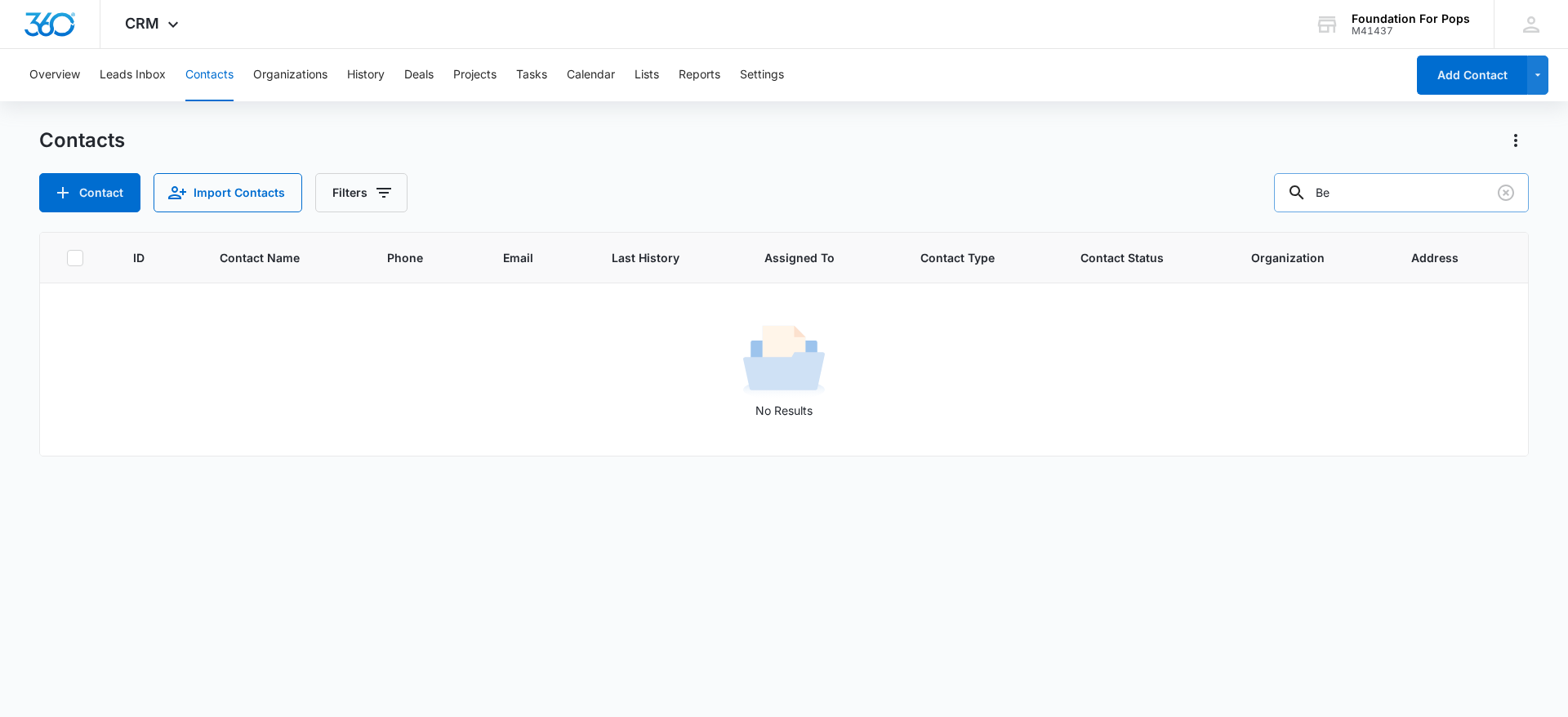
type input "B"
type input "[PERSON_NAME]"
drag, startPoint x: 1508, startPoint y: 186, endPoint x: 1459, endPoint y: 17, distance: 176.0
click at [1504, 168] on div "Contacts Contact Import Contacts Filters [PERSON_NAME]" at bounding box center [784, 170] width 1489 height 85
click at [1458, 79] on button "Add Contact" at bounding box center [1472, 76] width 110 height 39
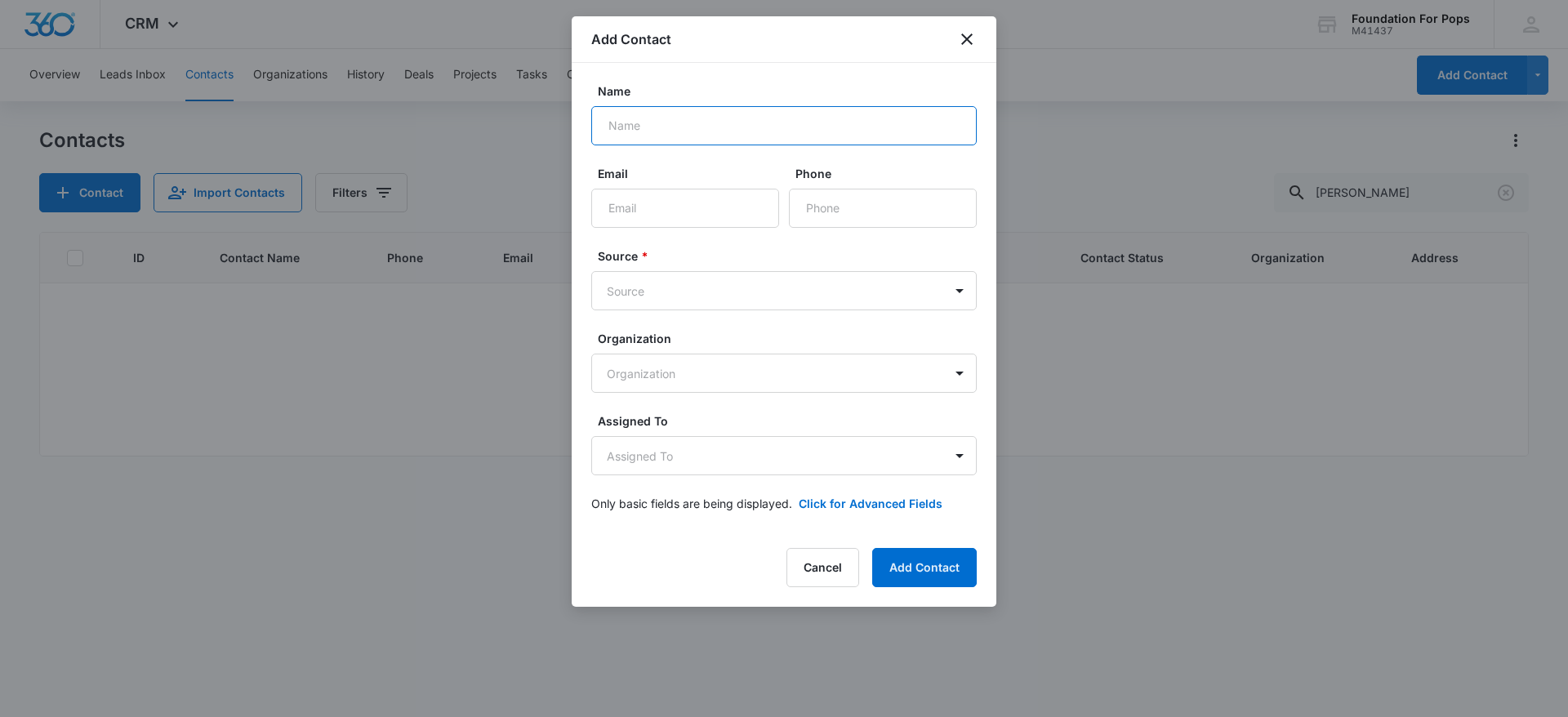
click at [809, 119] on input "Name" at bounding box center [784, 126] width 386 height 39
type input "[PERSON_NAME] "Nada" [PERSON_NAME]"
click at [702, 212] on input "Email" at bounding box center [684, 208] width 188 height 39
type input "O"
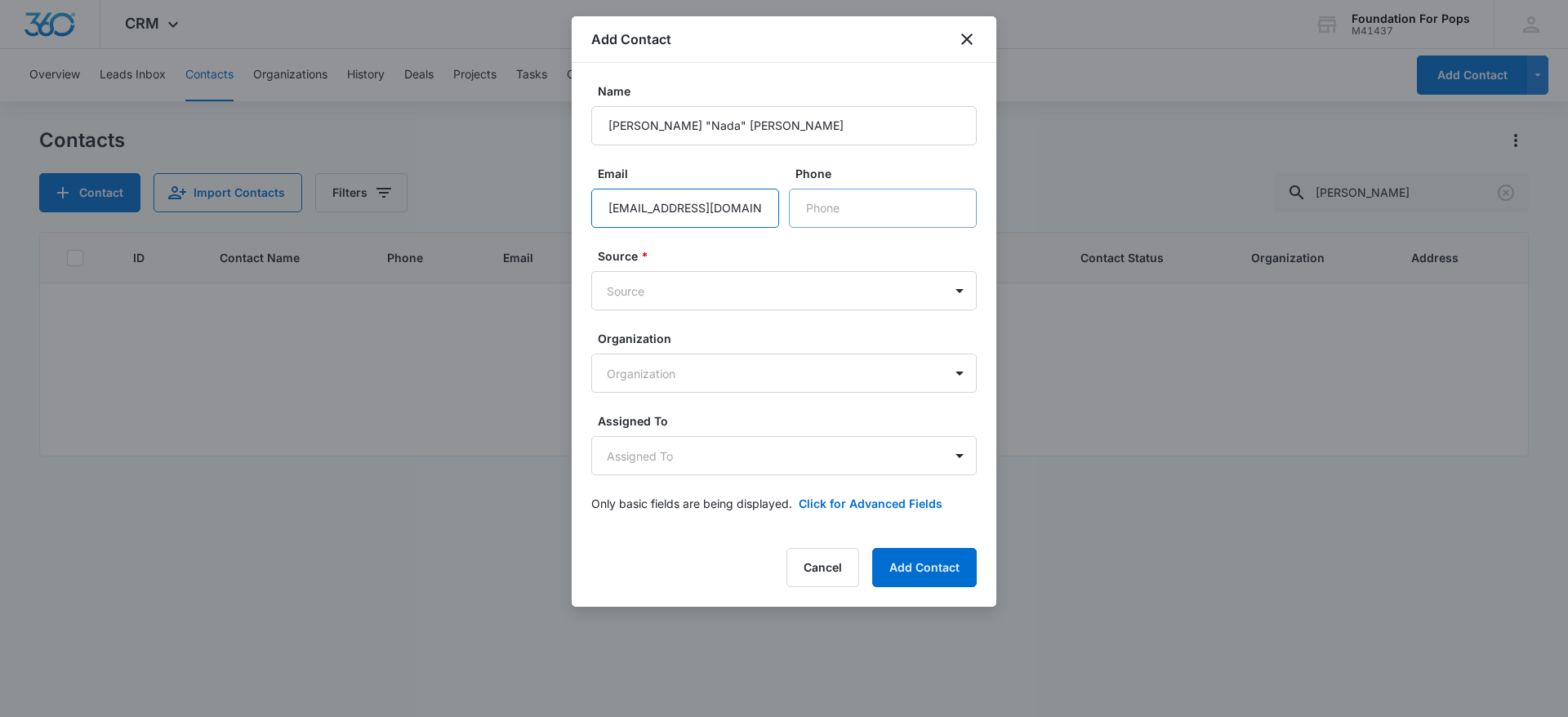
type input "[EMAIL_ADDRESS][DOMAIN_NAME]"
click at [880, 208] on input "Phone" at bounding box center [883, 208] width 188 height 39
type input "[PHONE_NUMBER]"
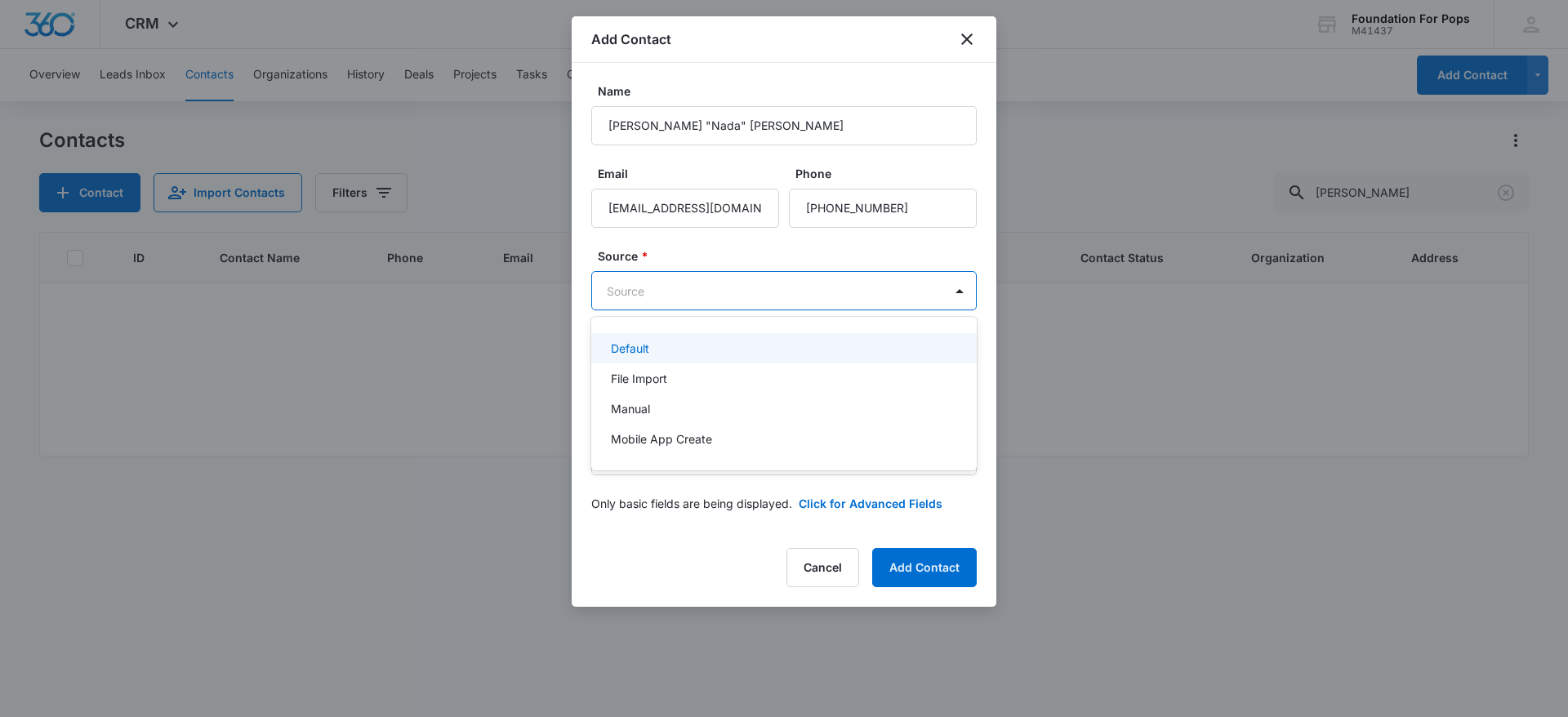
click at [799, 278] on body "CRM Apps Reputation Websites Forms CRM Email Social Content Ads Intelligence Fi…" at bounding box center [784, 358] width 1568 height 717
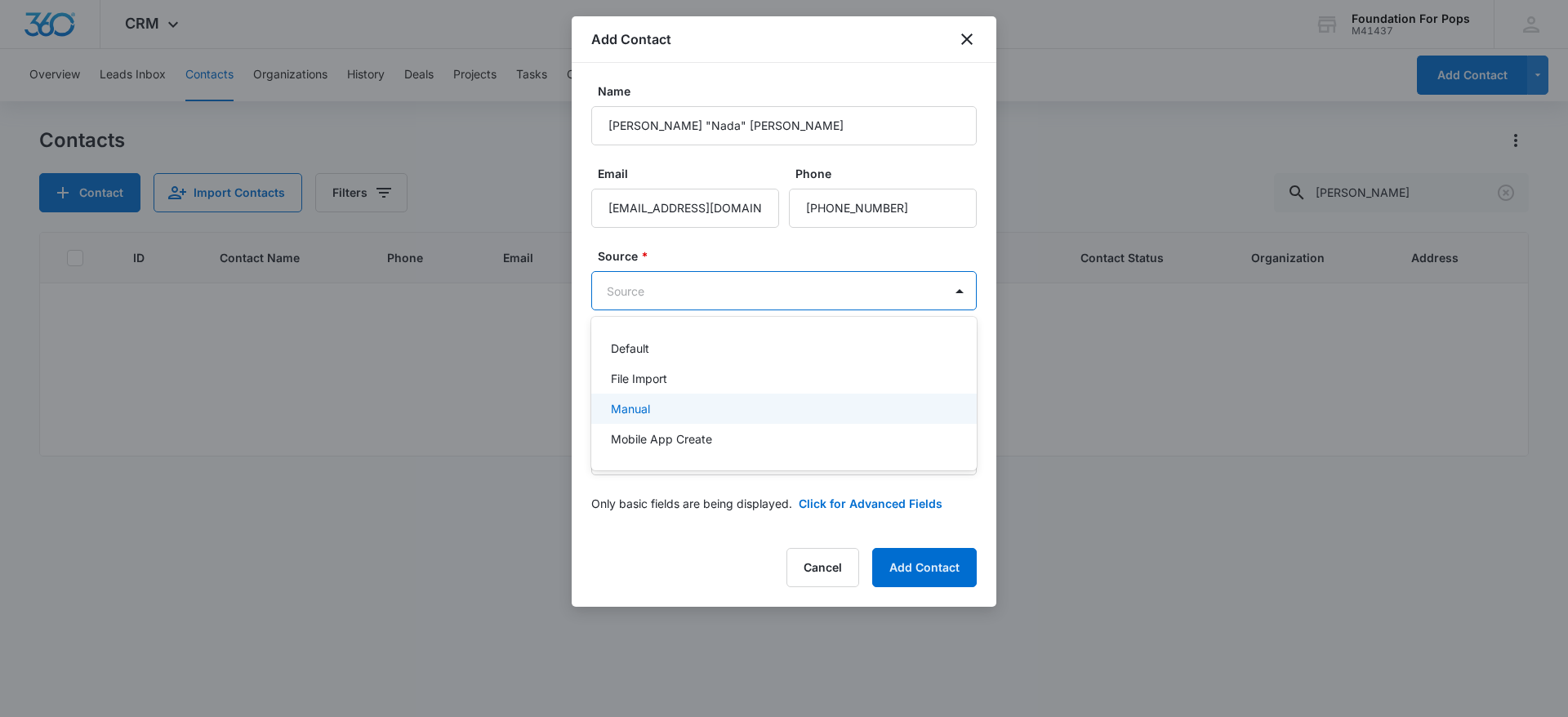
click at [661, 411] on div "Manual" at bounding box center [782, 409] width 343 height 17
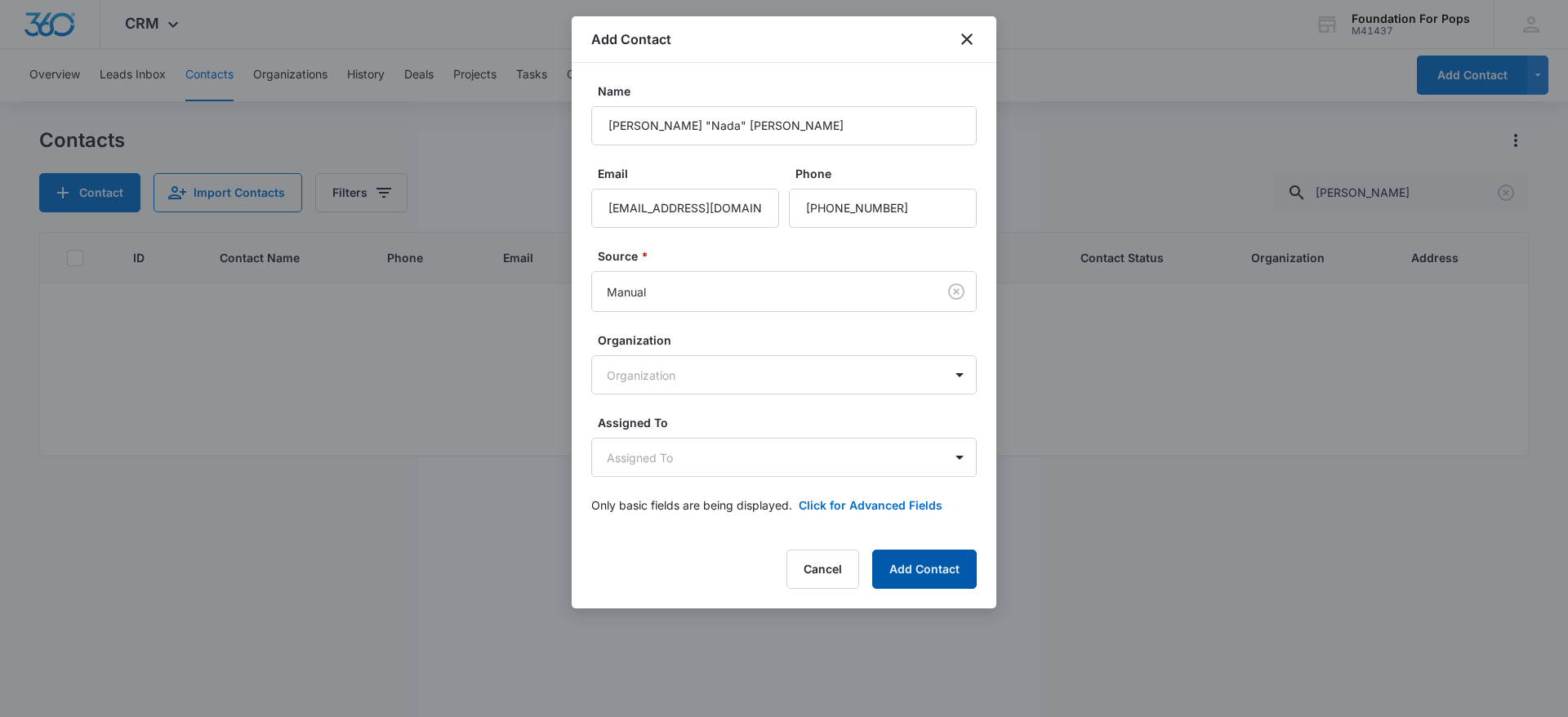
click at [900, 564] on button "Add Contact" at bounding box center [924, 570] width 104 height 39
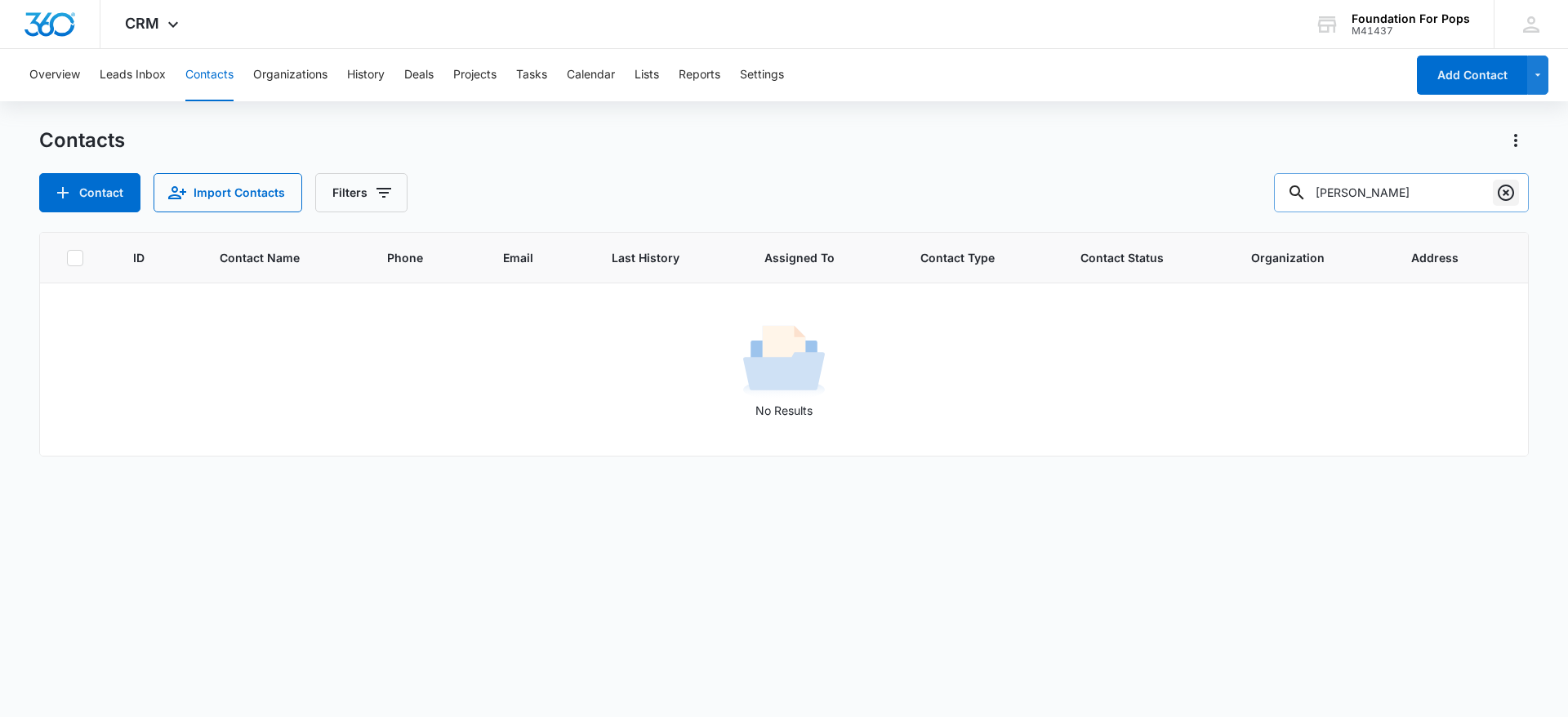
click at [1508, 190] on icon "Clear" at bounding box center [1506, 193] width 20 height 20
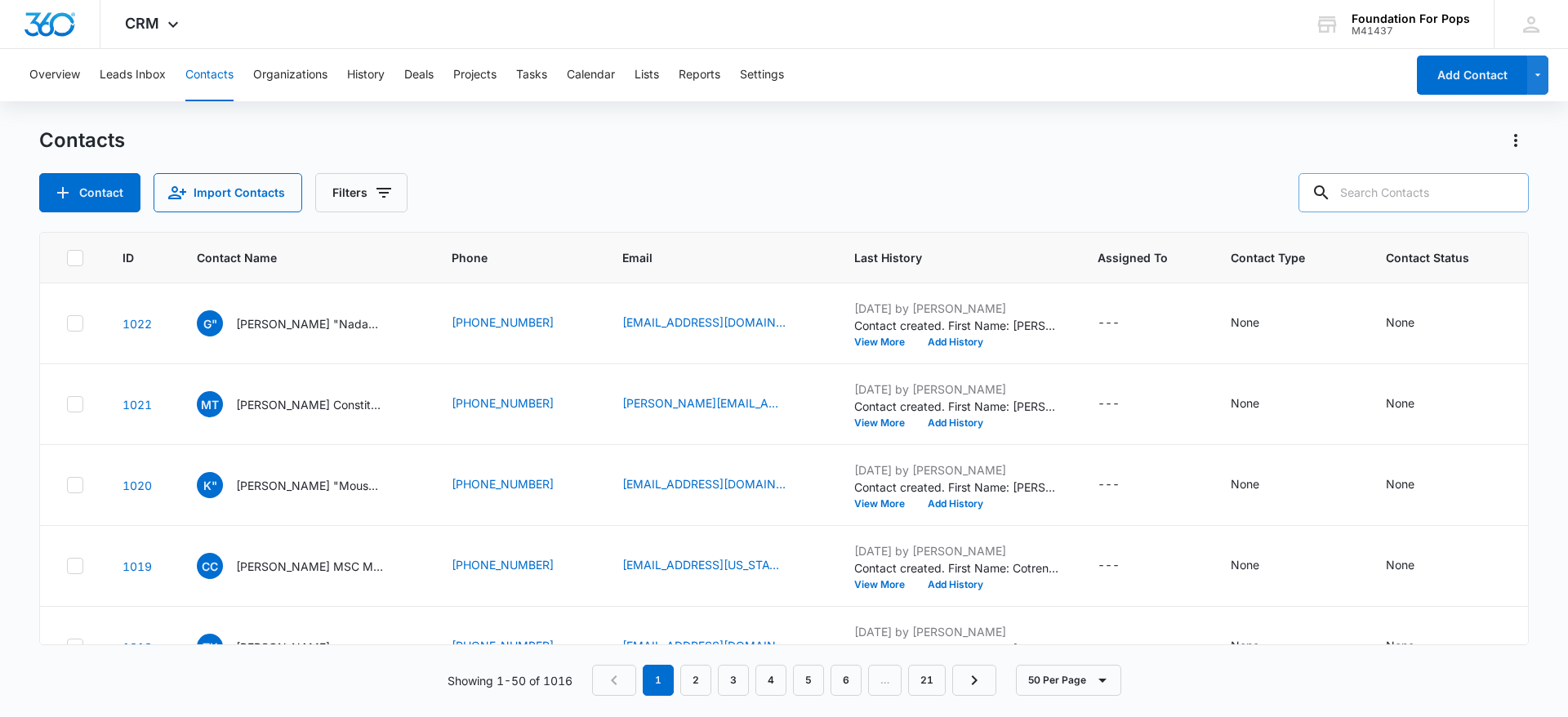
click at [1420, 182] on input "text" at bounding box center [1414, 193] width 231 height 39
type input "[PERSON_NAME]"
click at [964, 130] on div "Contacts" at bounding box center [784, 140] width 1489 height 27
